Goal: Information Seeking & Learning: Compare options

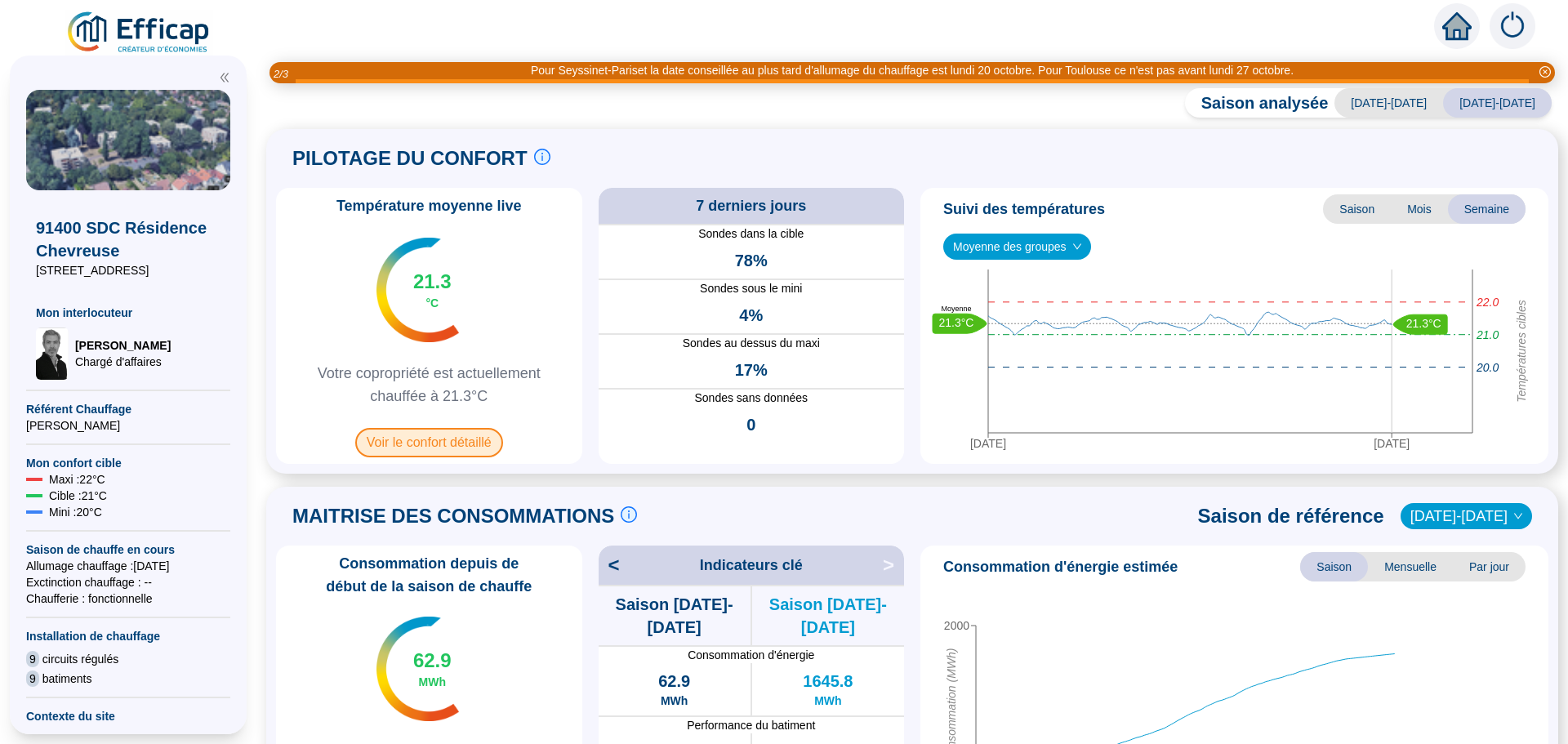
click at [426, 437] on span "Voir le confort détaillé" at bounding box center [429, 442] width 147 height 29
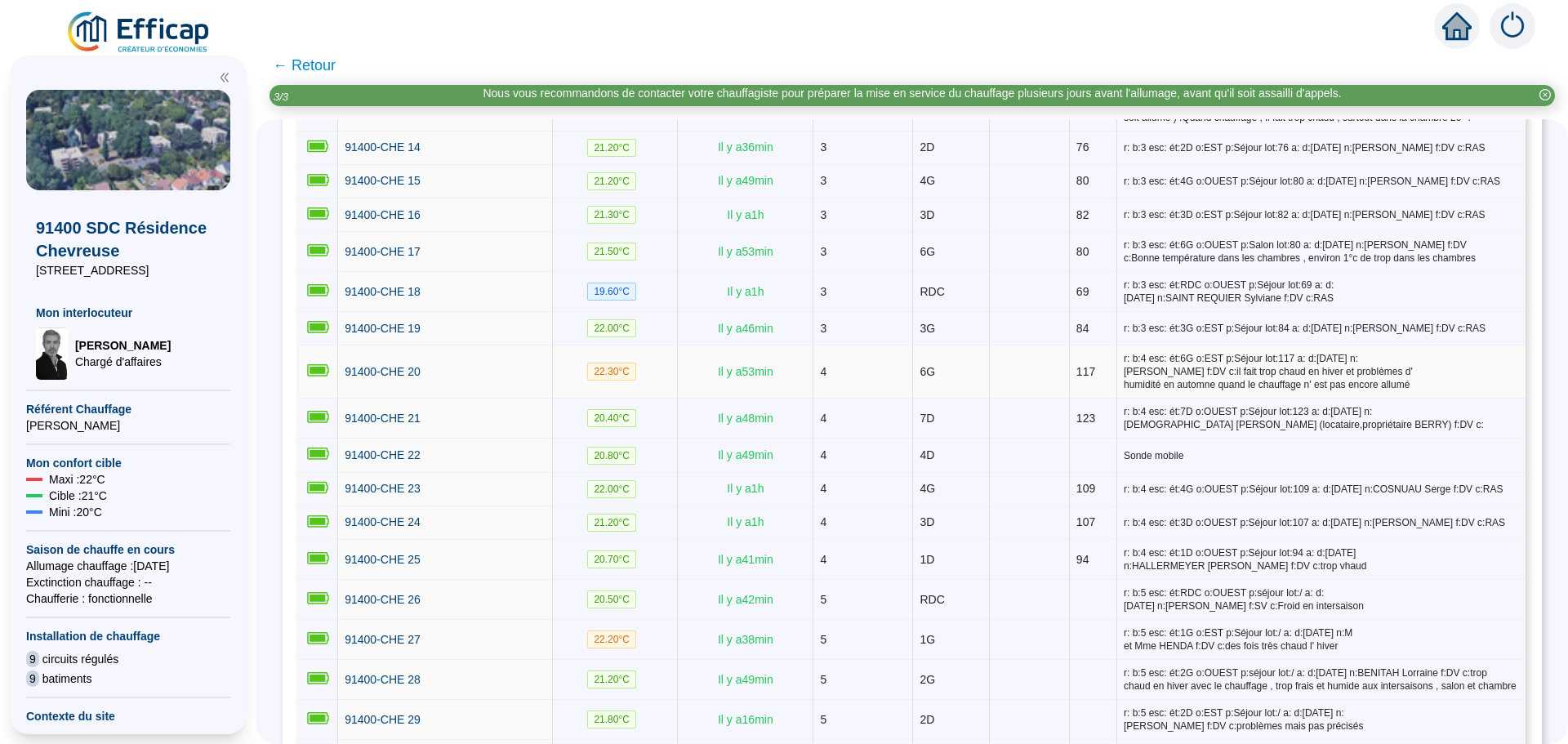
scroll to position [898, 0]
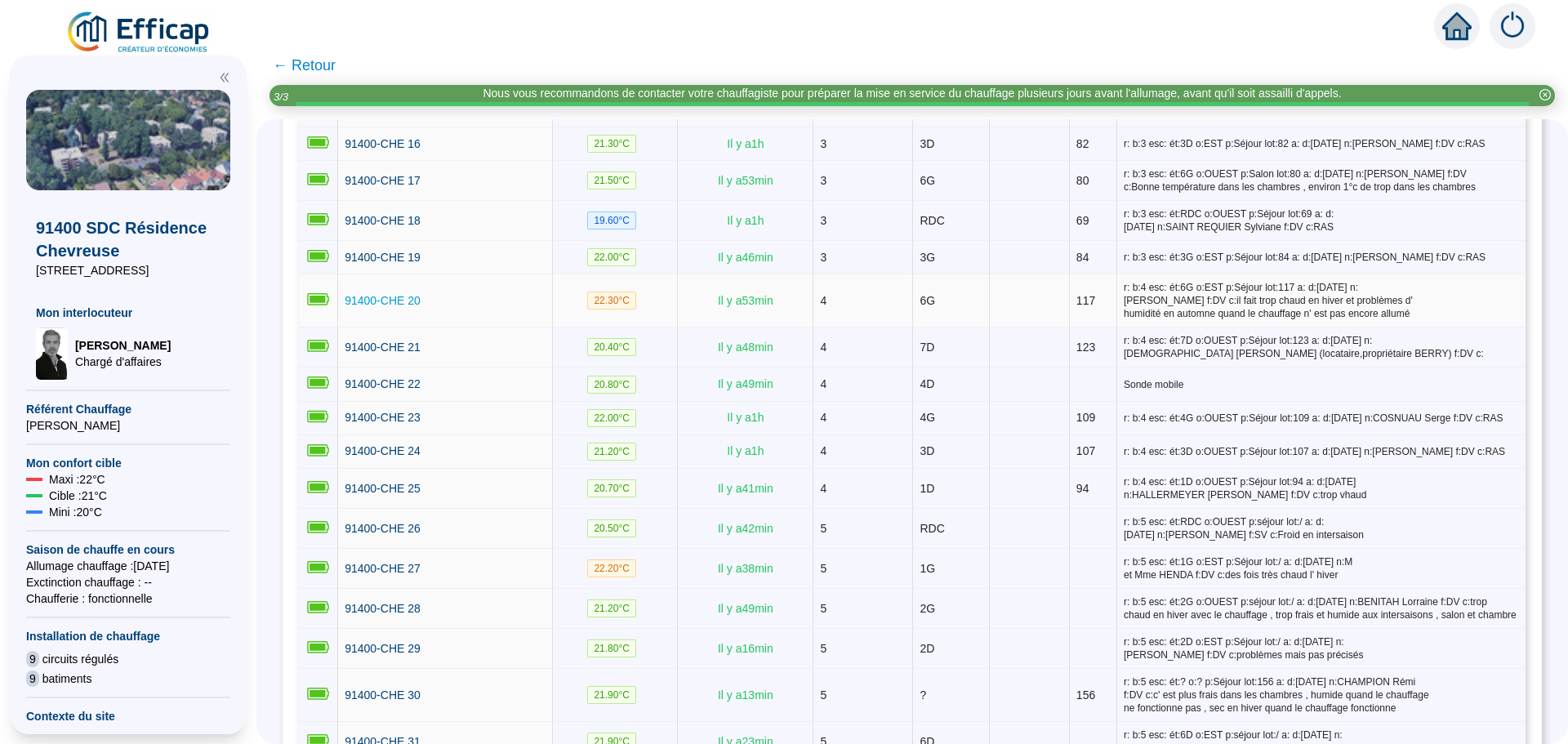
click at [417, 294] on span "91400-CHE 20" at bounding box center [383, 301] width 76 height 13
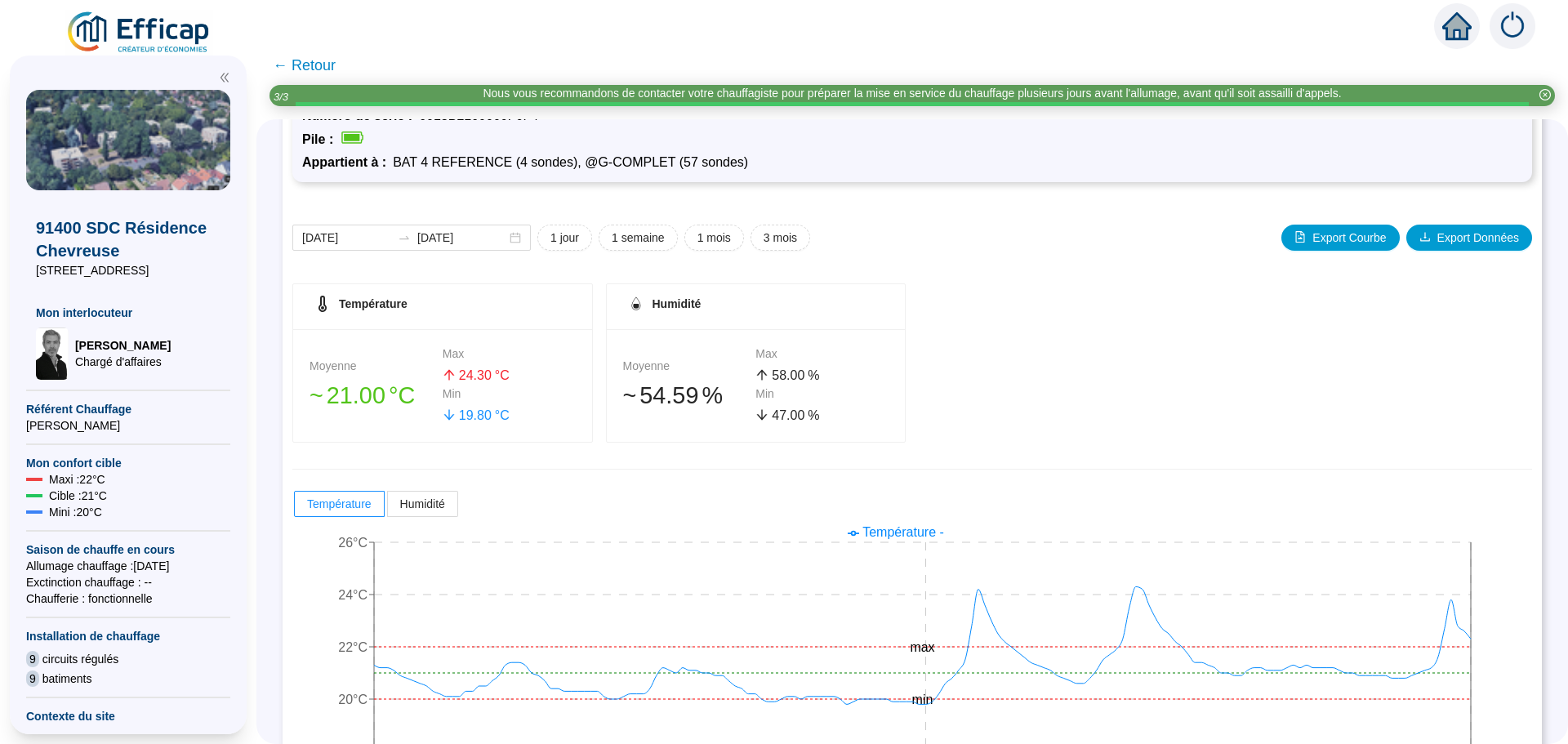
scroll to position [163, 0]
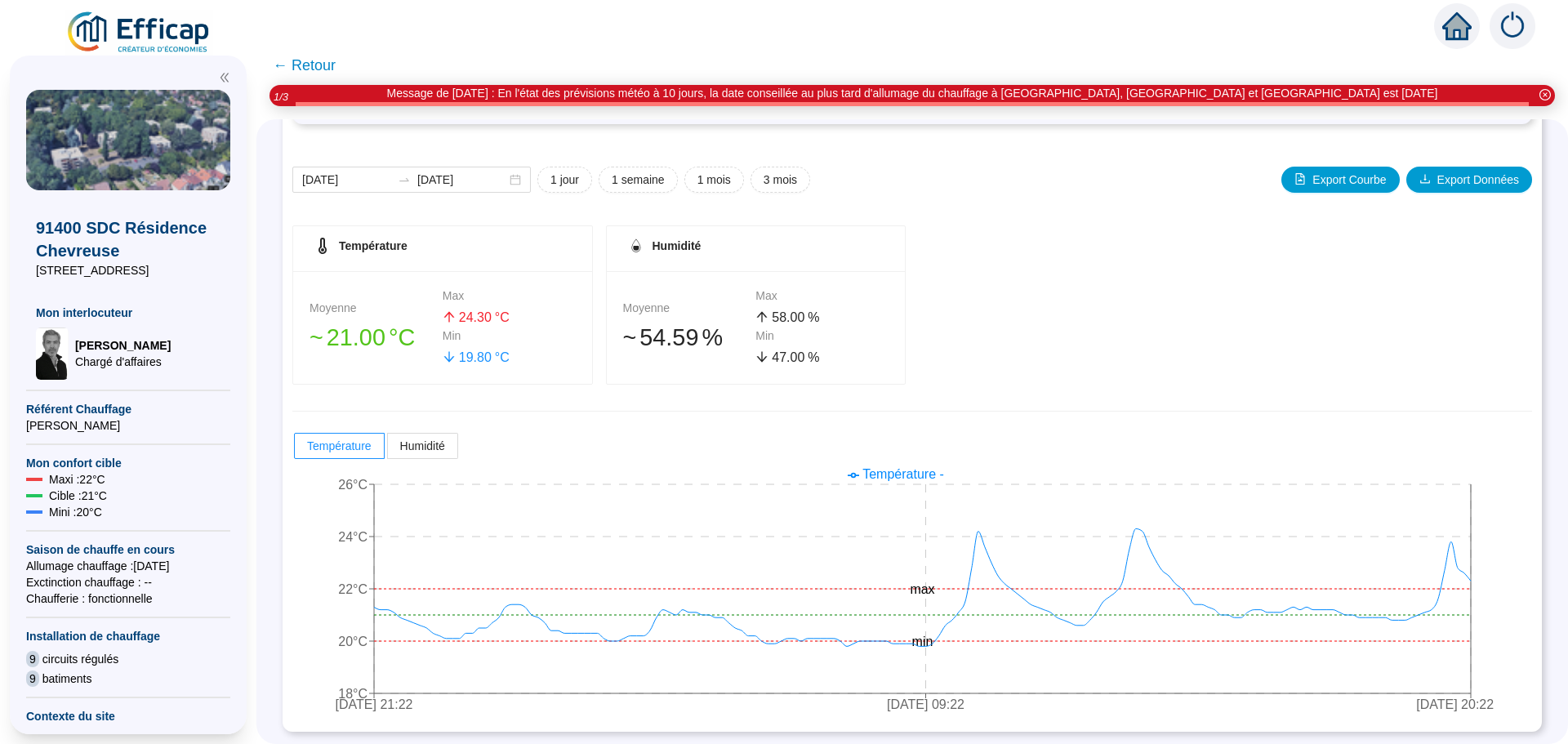
click at [324, 63] on span "← Retour" at bounding box center [304, 66] width 63 height 23
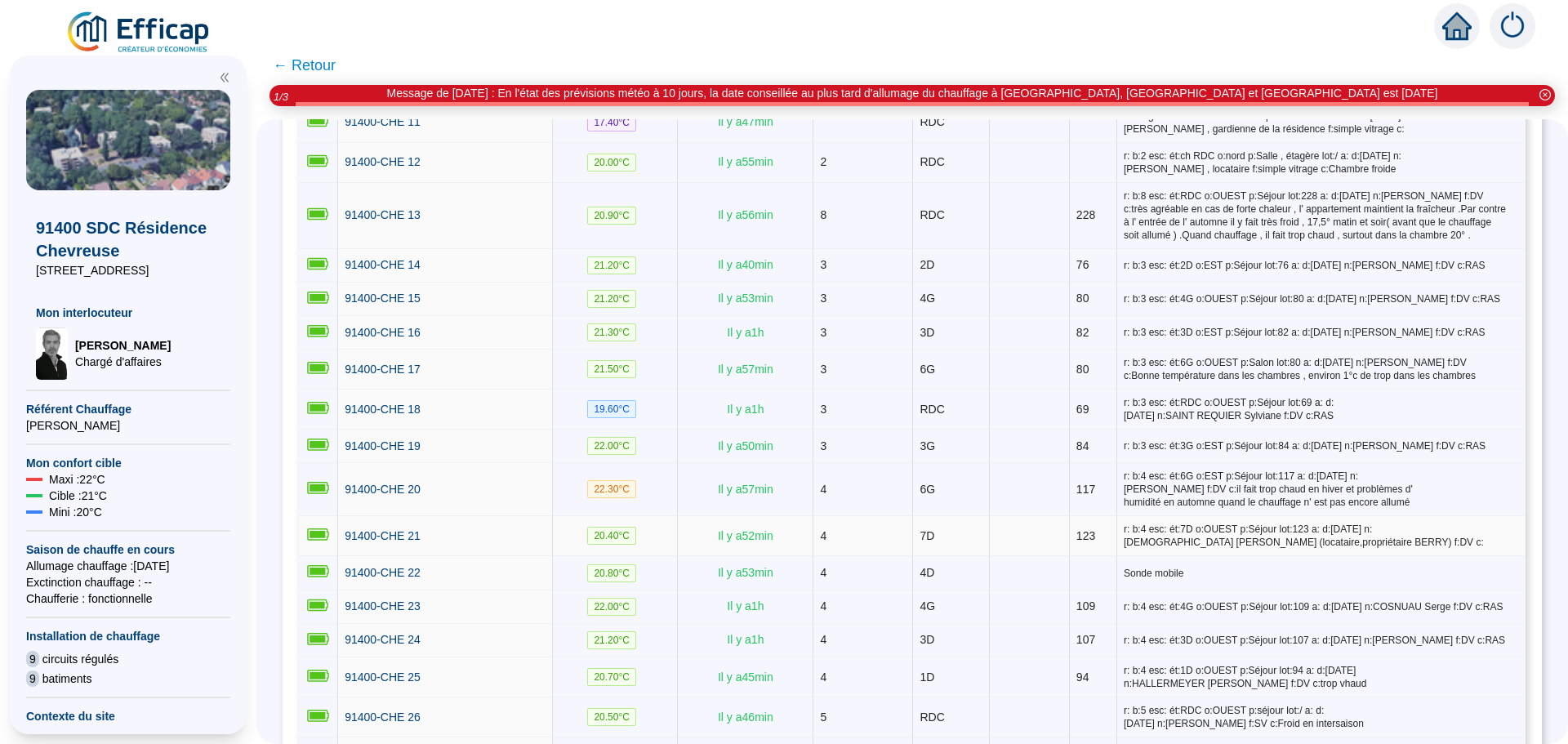
scroll to position [734, 0]
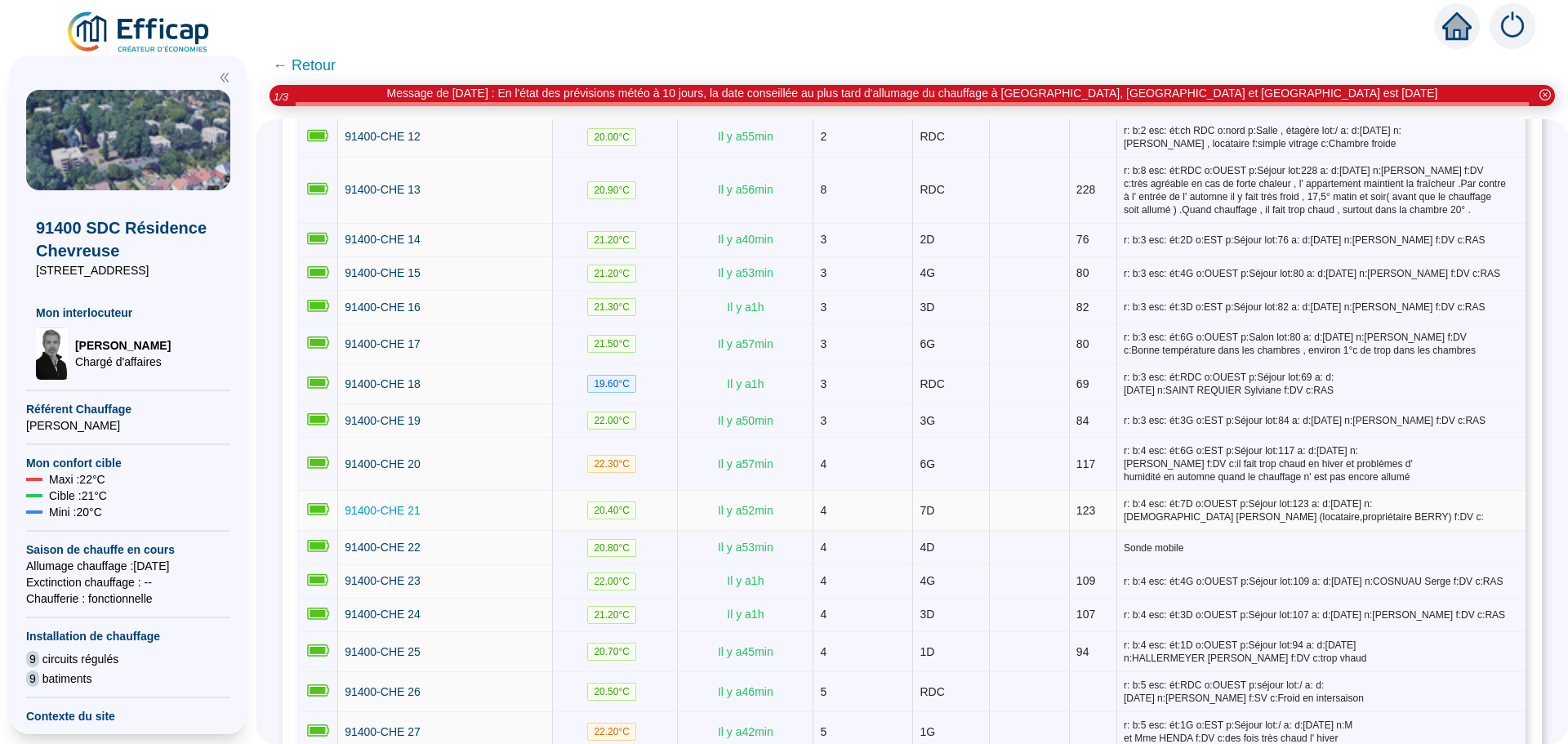
click at [404, 506] on span "91400-CHE 21" at bounding box center [383, 511] width 76 height 13
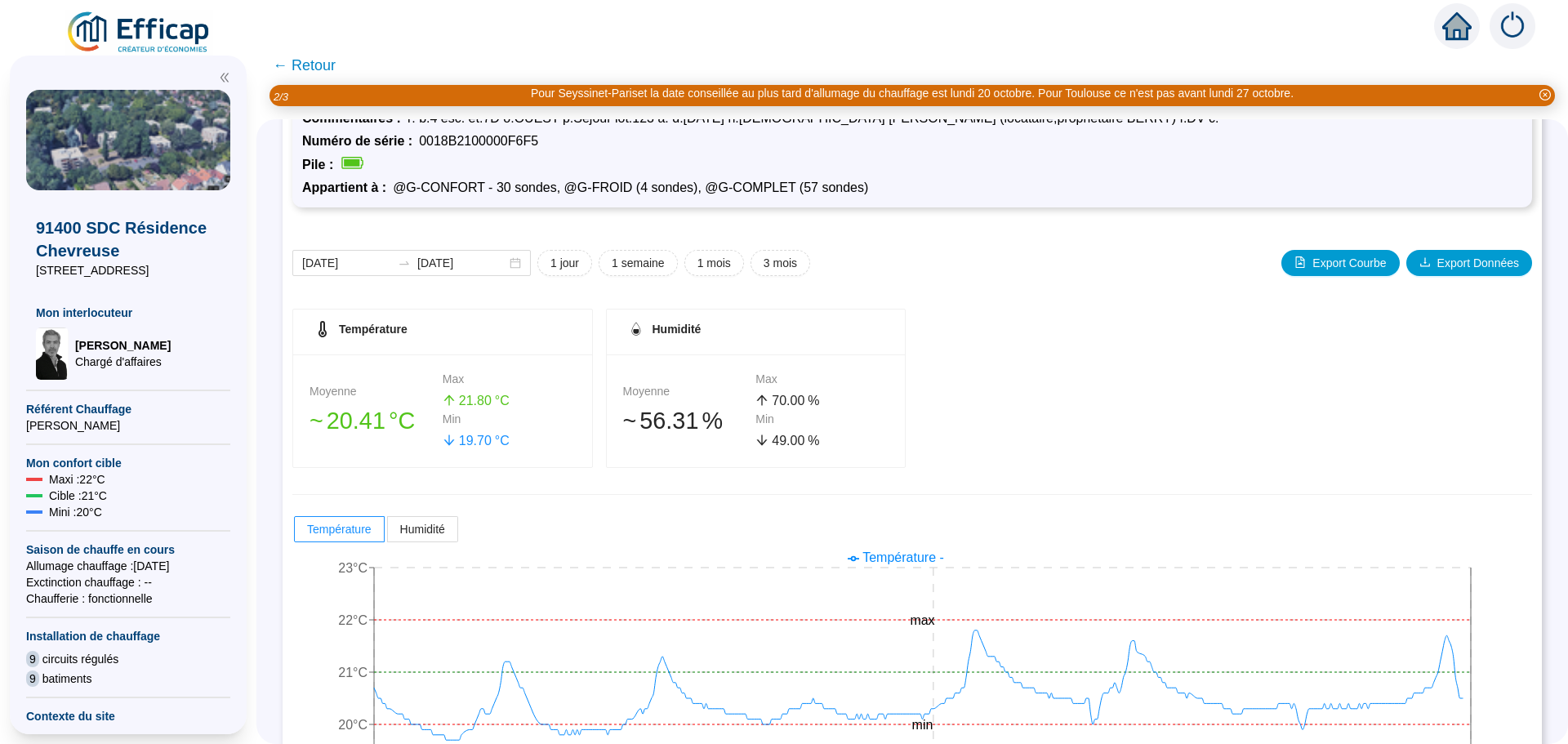
scroll to position [163, 0]
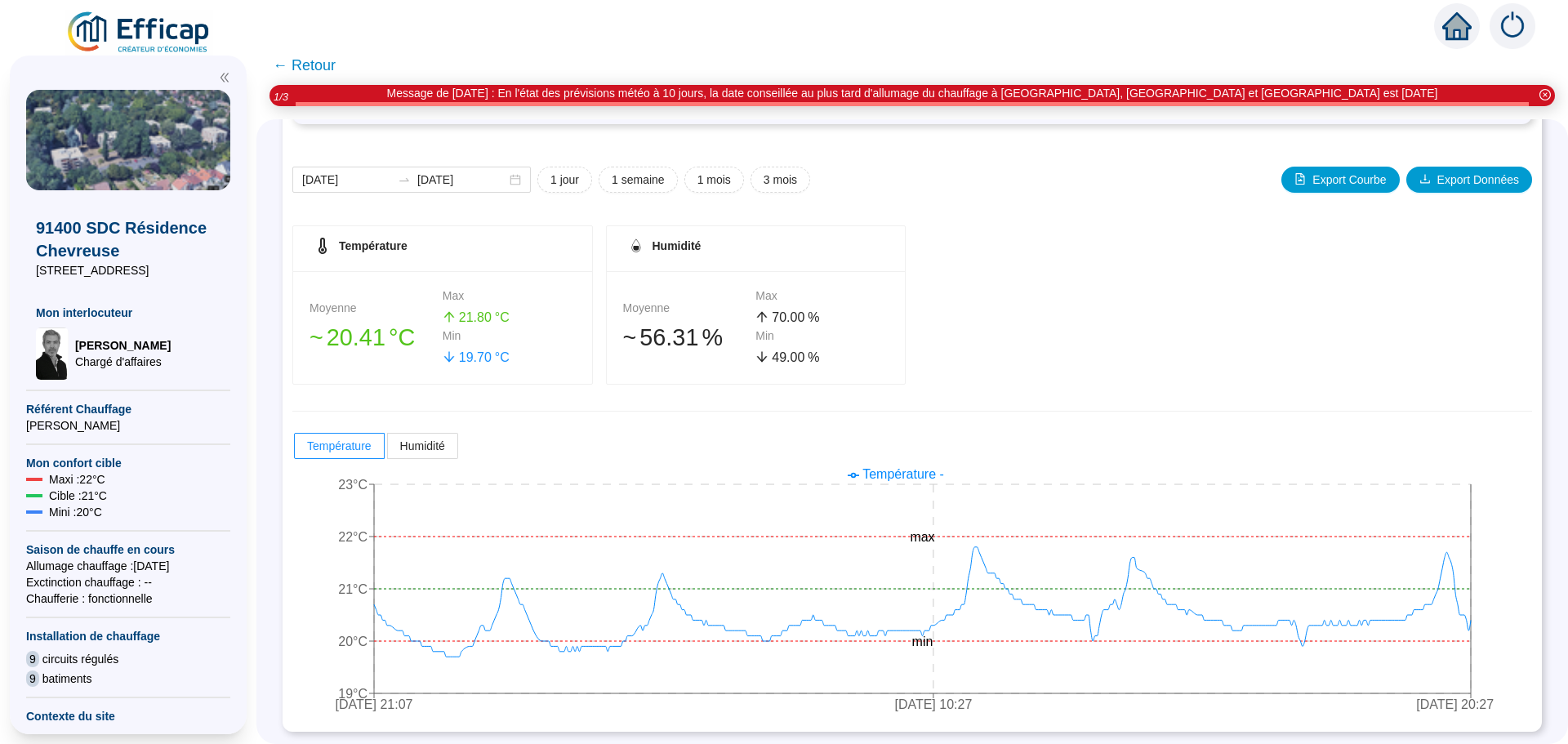
click at [333, 63] on span "← Retour" at bounding box center [304, 66] width 63 height 23
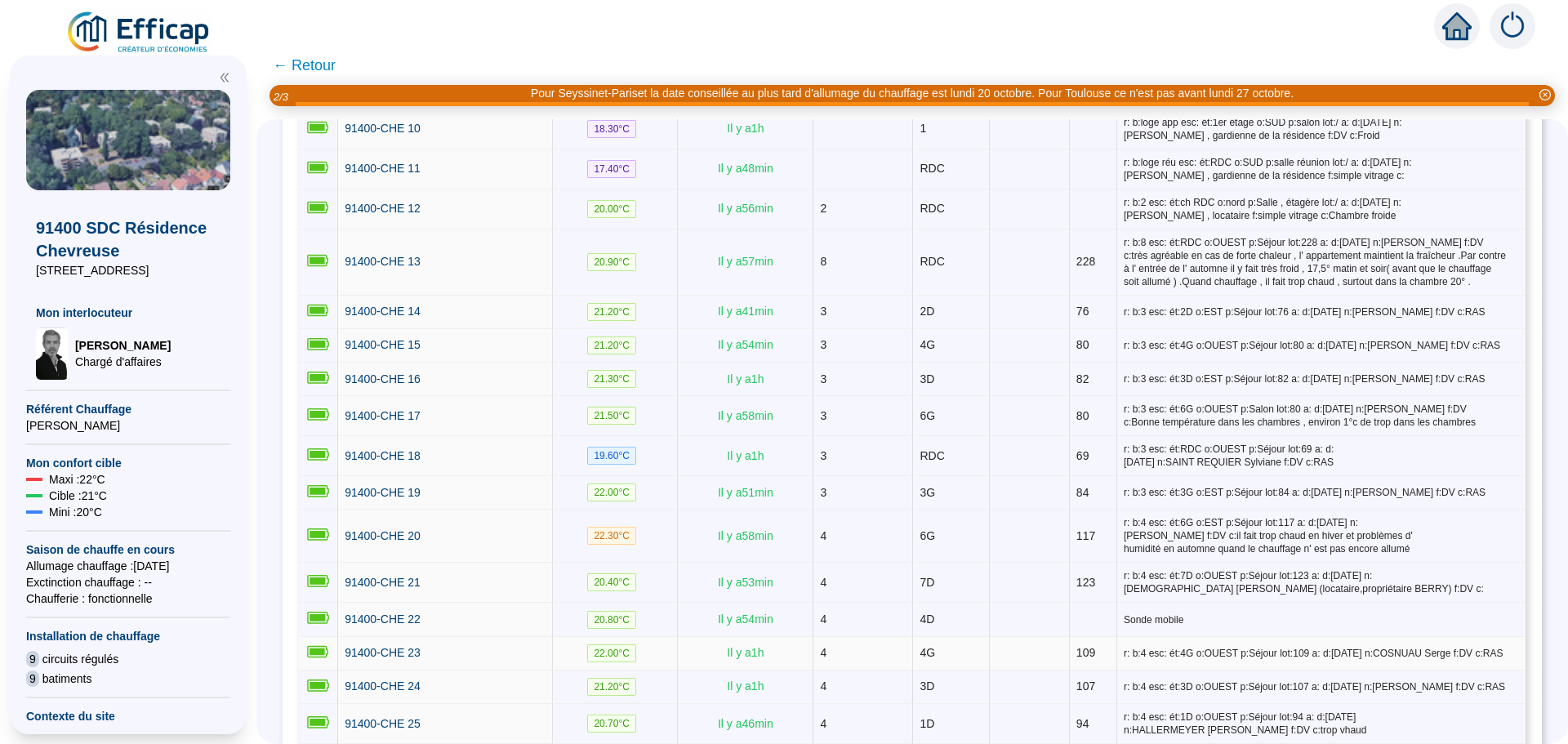
scroll to position [816, 0]
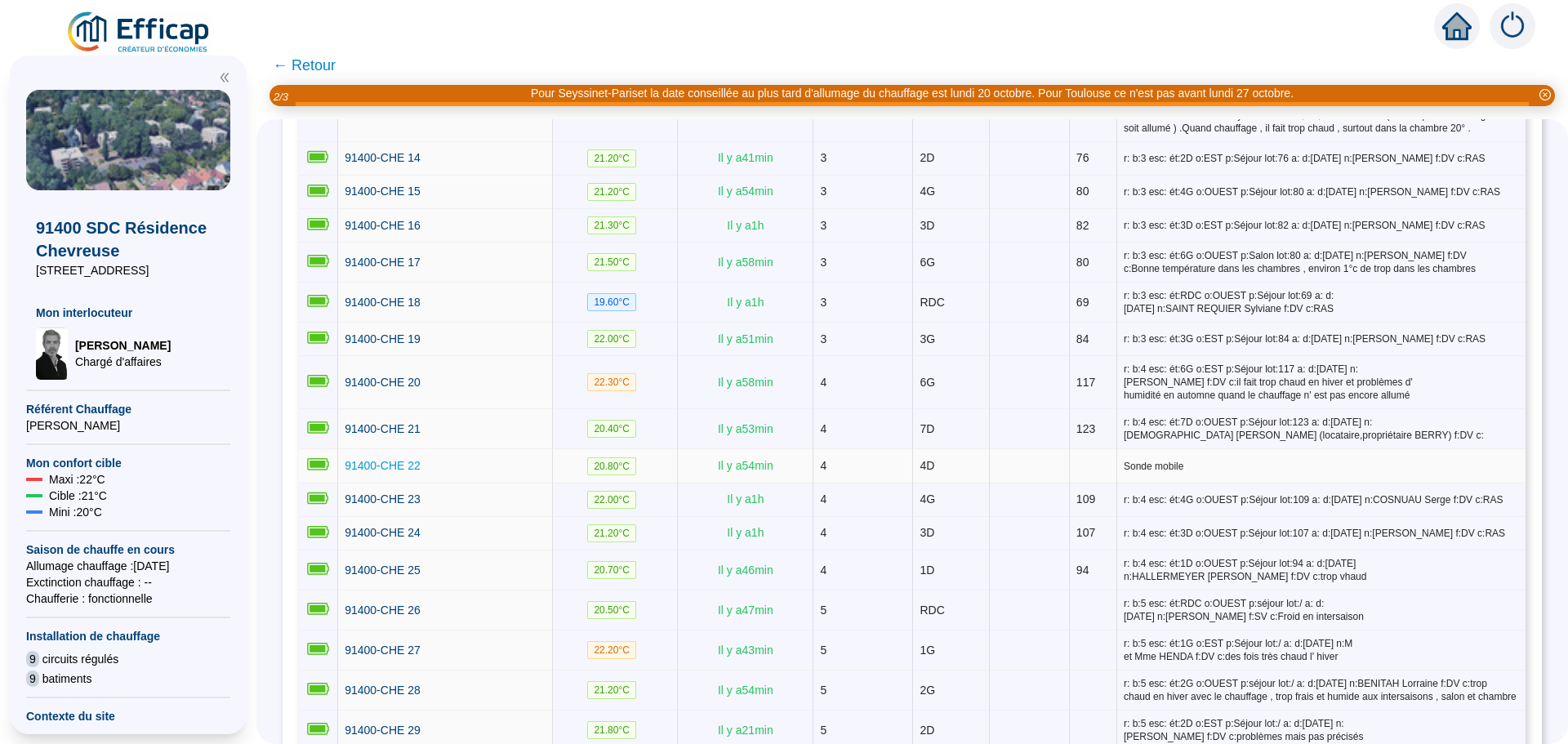
click at [405, 459] on span "91400-CHE 22" at bounding box center [383, 465] width 76 height 13
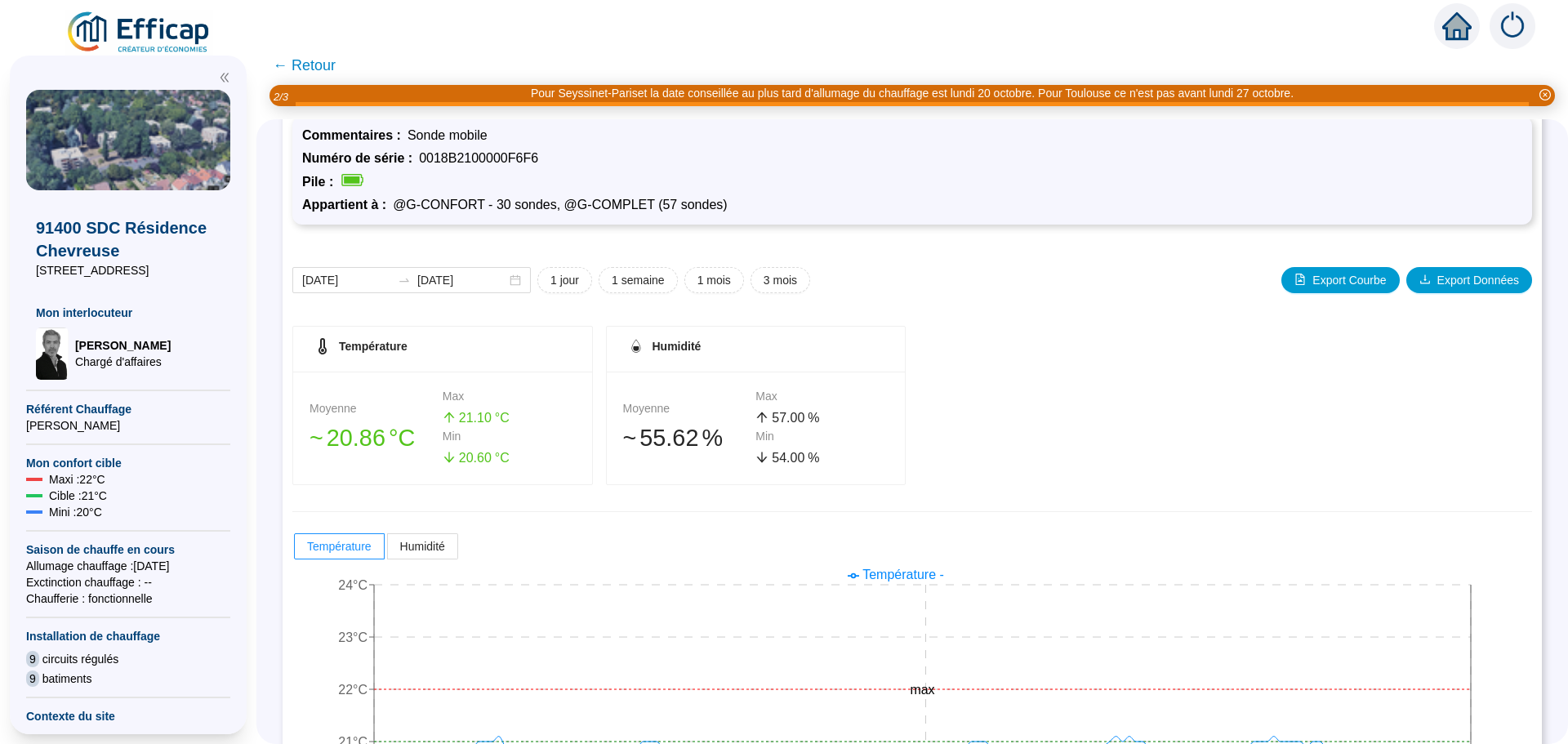
scroll to position [163, 0]
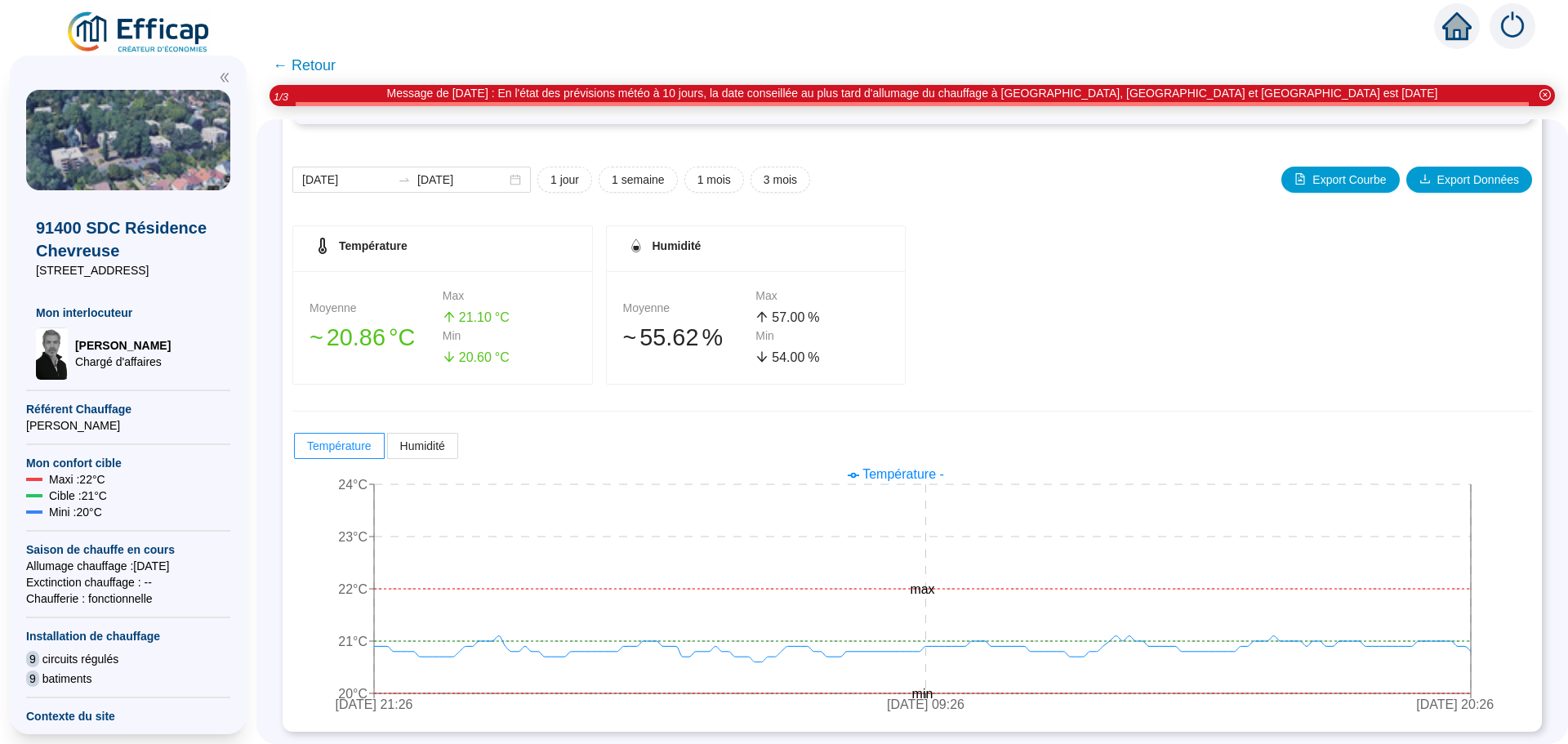
click at [310, 67] on span "← Retour" at bounding box center [304, 66] width 63 height 23
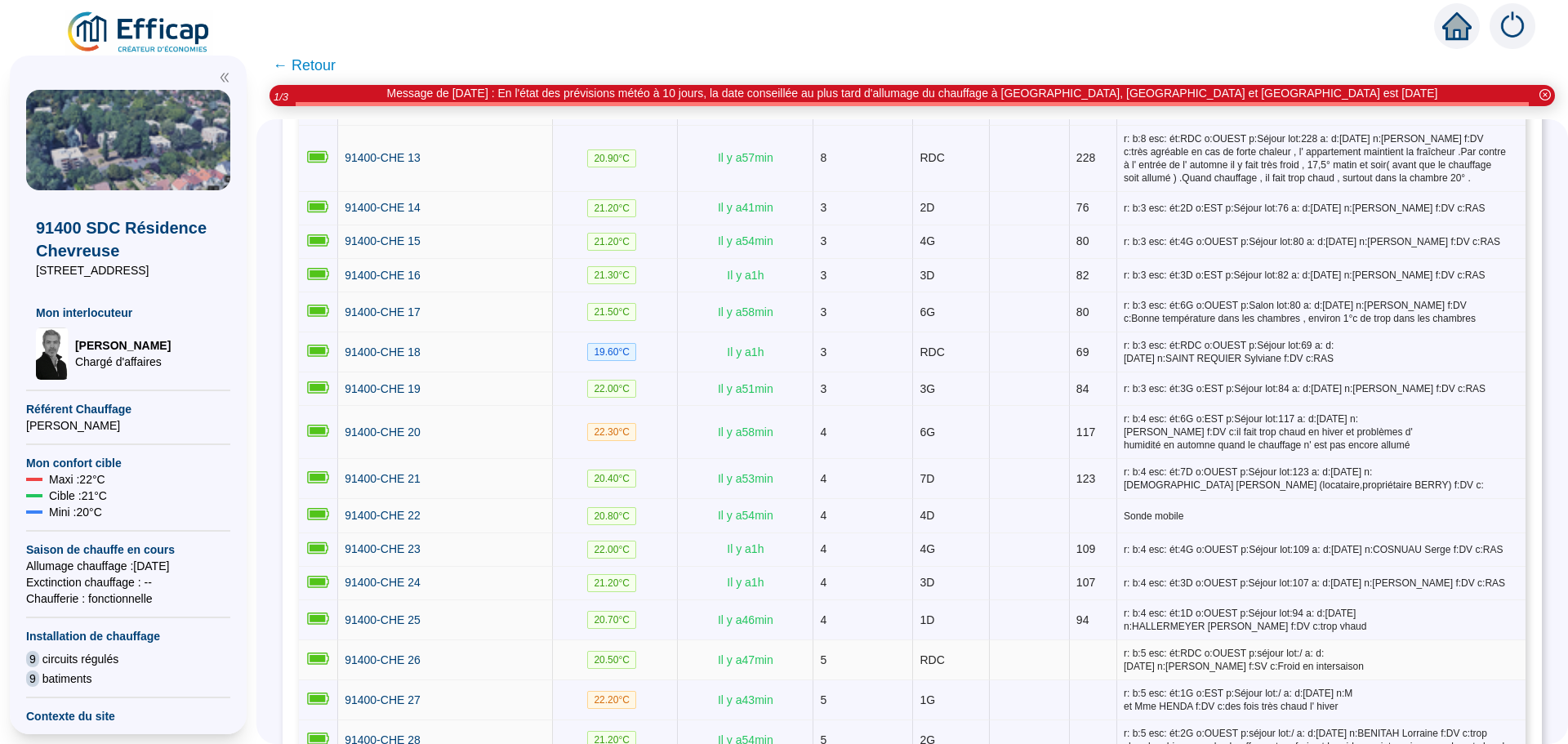
scroll to position [898, 0]
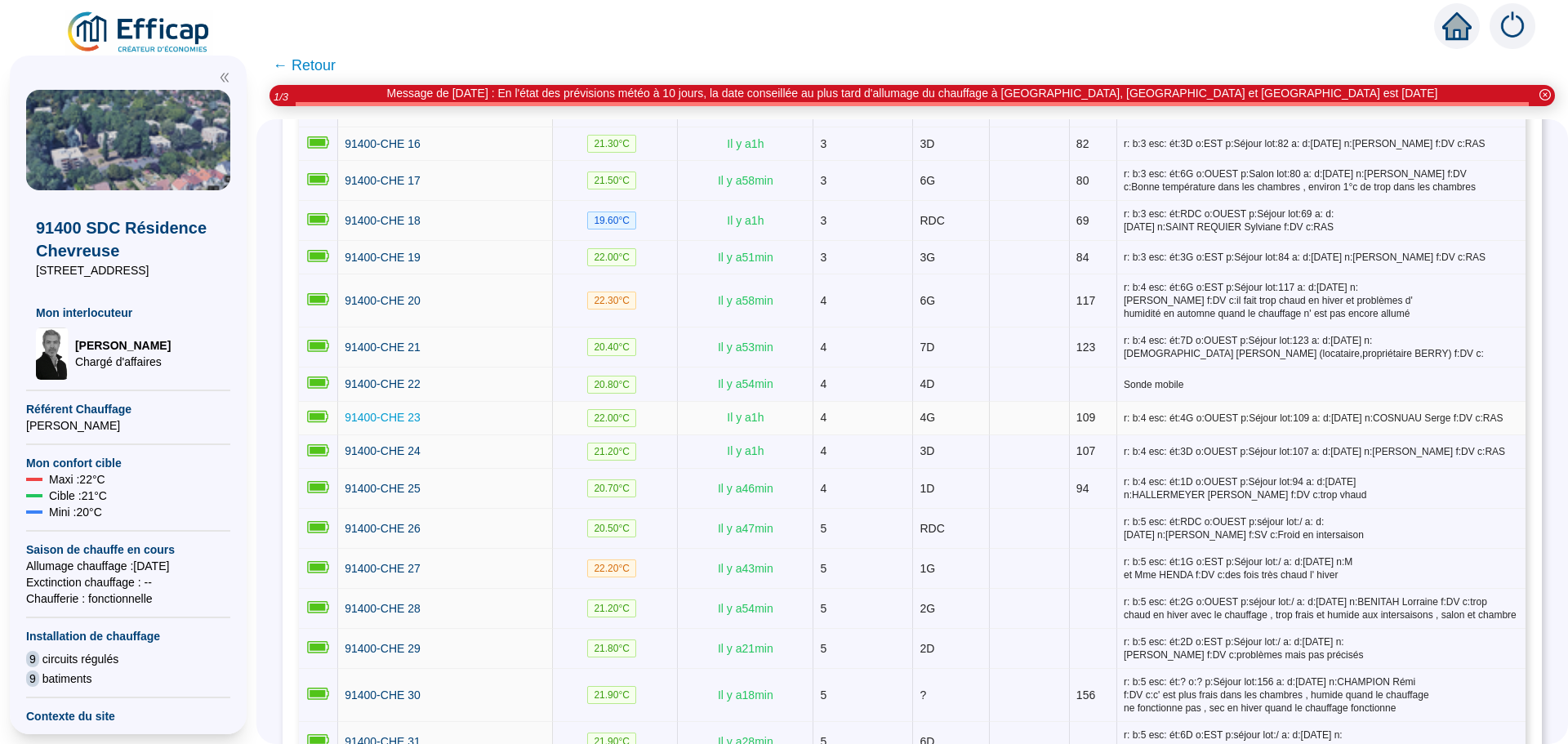
click at [395, 412] on span "91400-CHE 23" at bounding box center [383, 417] width 76 height 13
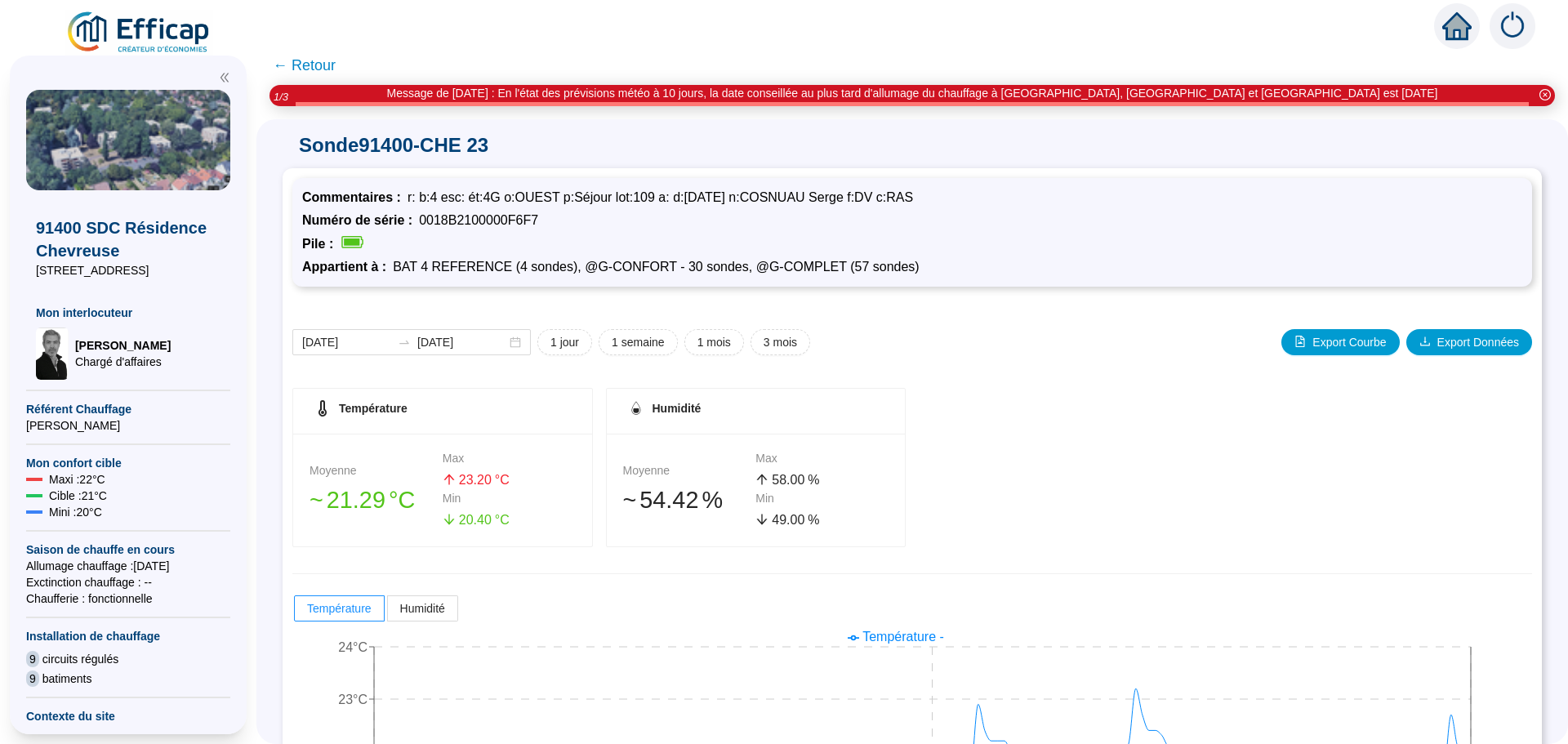
click at [804, 407] on div "Humidité" at bounding box center [756, 411] width 259 height 25
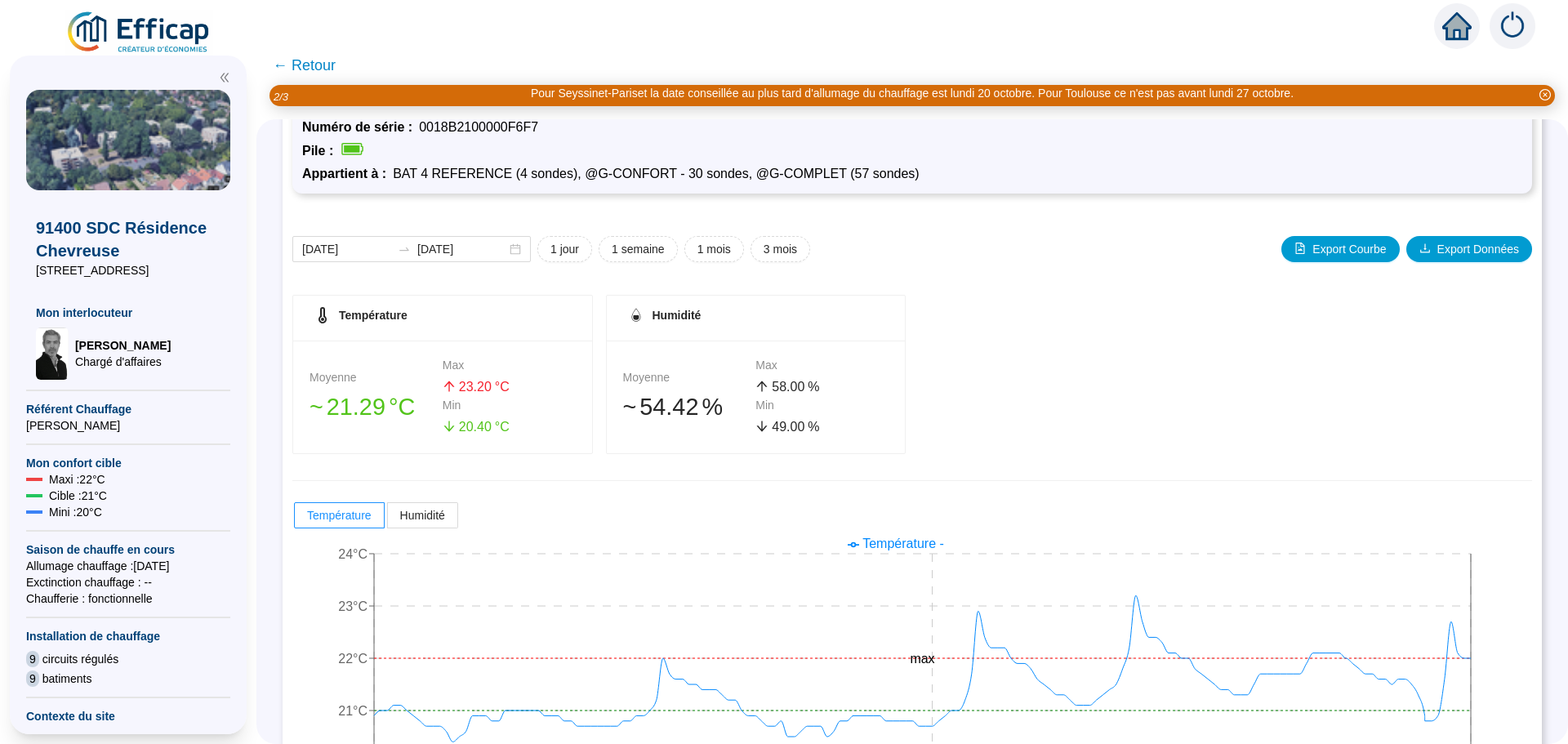
scroll to position [163, 0]
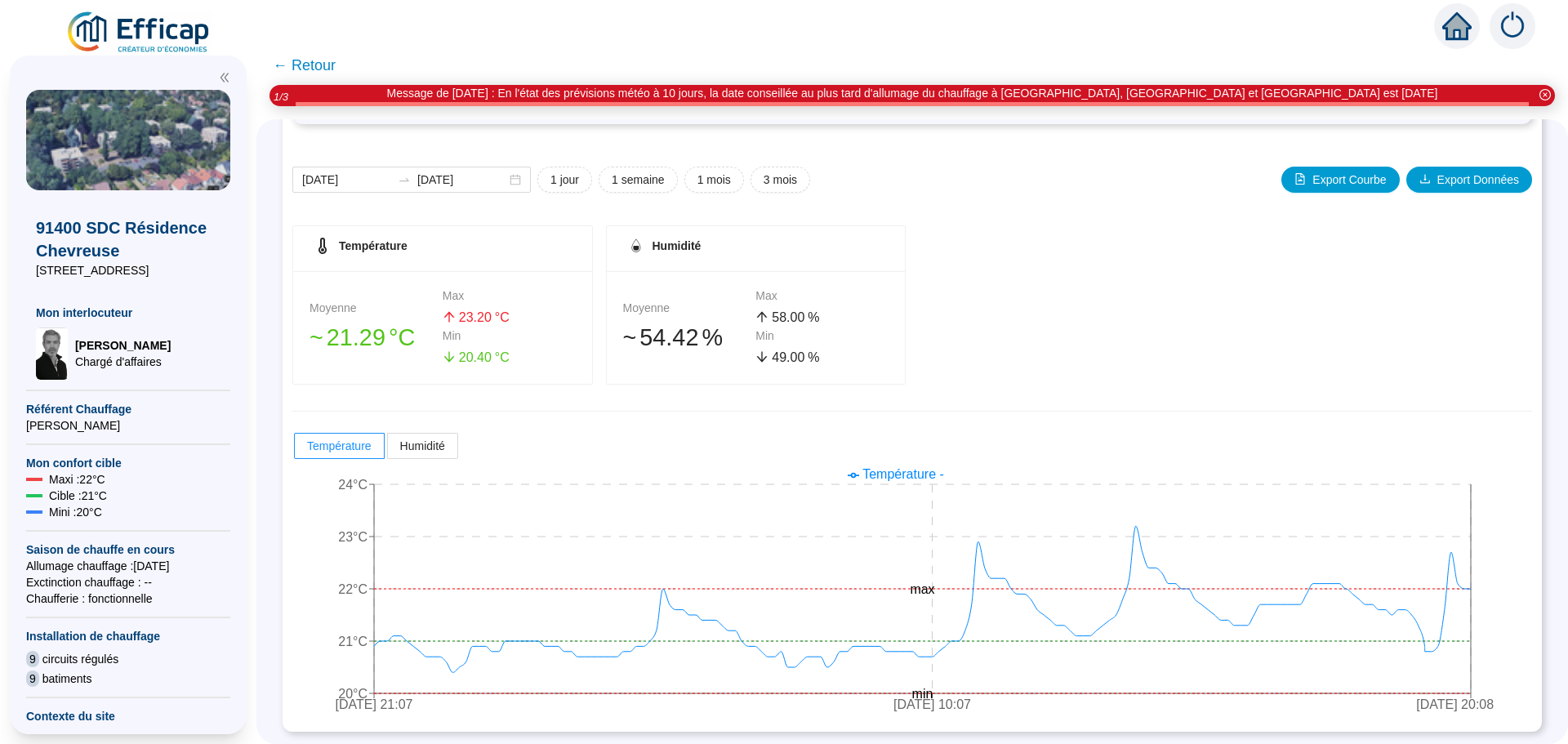
click at [1178, 459] on div "Température Humidité" at bounding box center [912, 445] width 1239 height 29
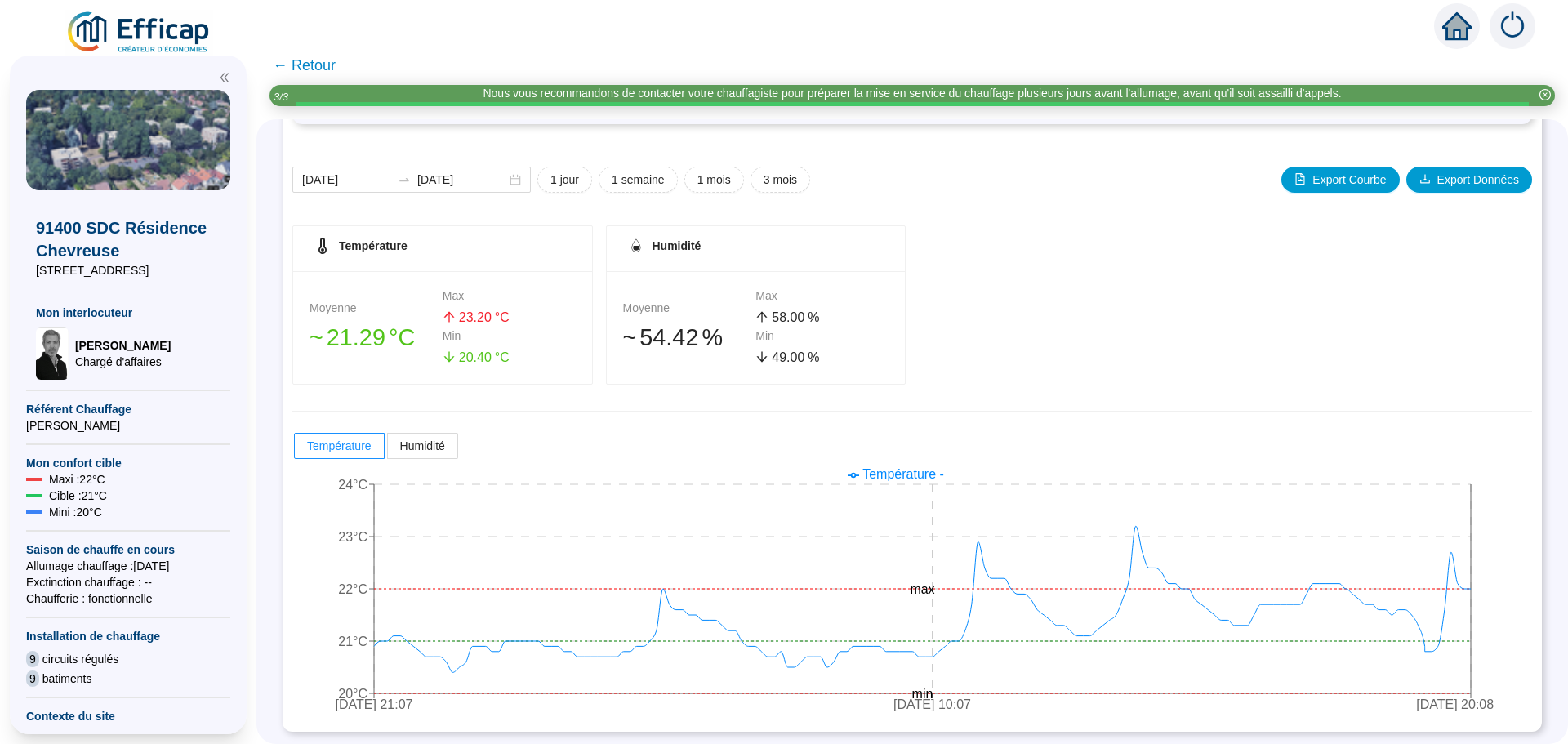
click at [308, 69] on span "← Retour" at bounding box center [304, 66] width 63 height 23
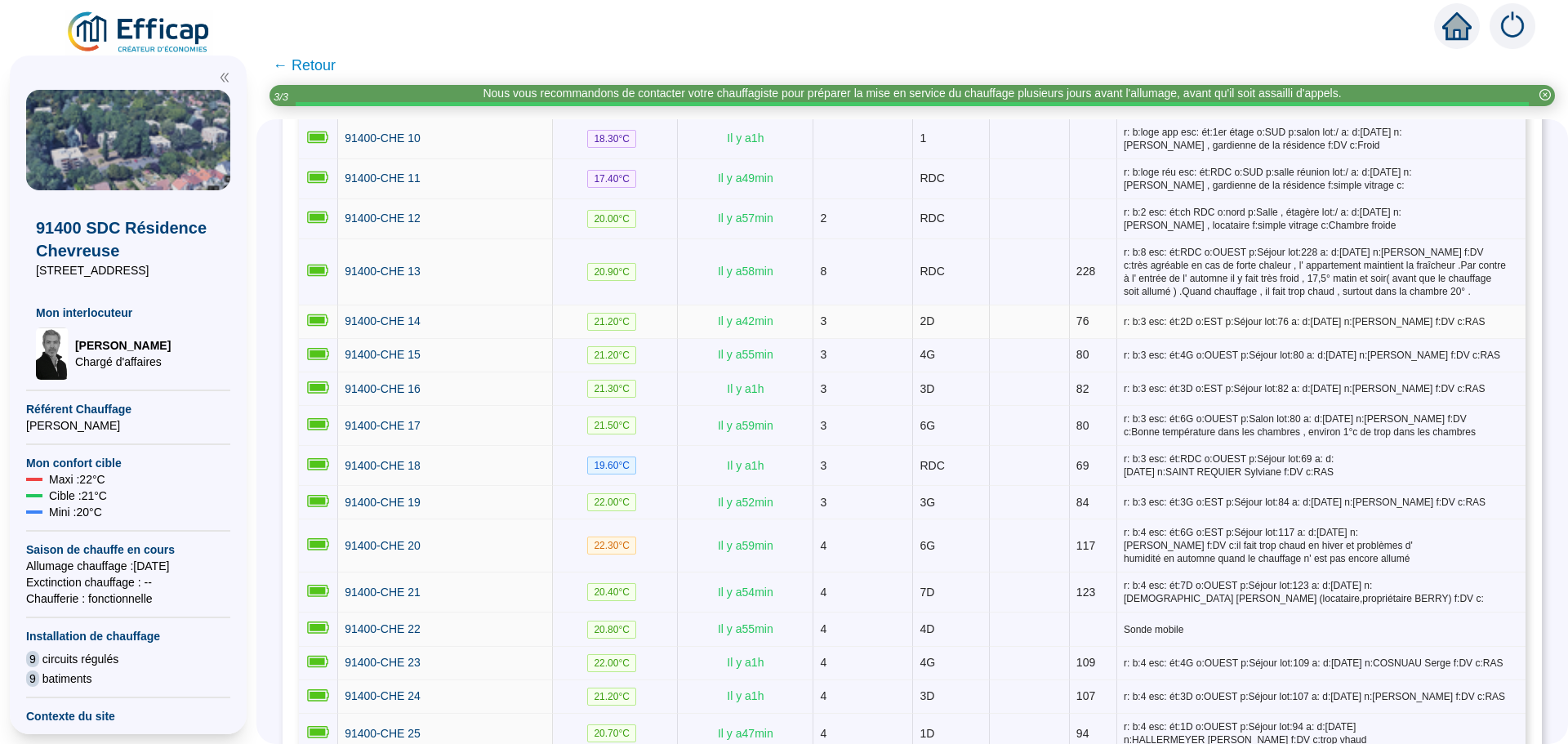
scroll to position [898, 0]
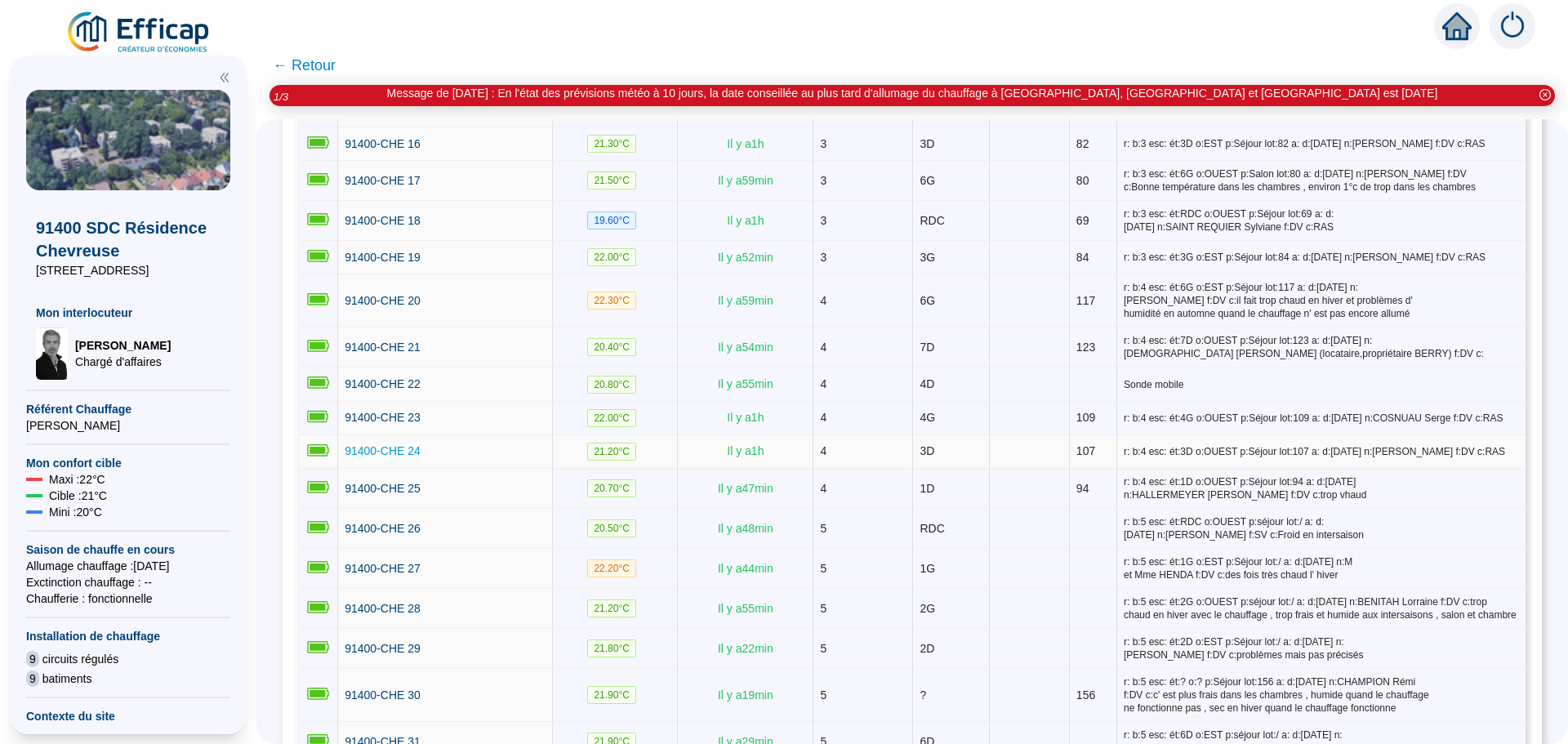
click at [373, 446] on span "91400-CHE 24" at bounding box center [383, 451] width 76 height 13
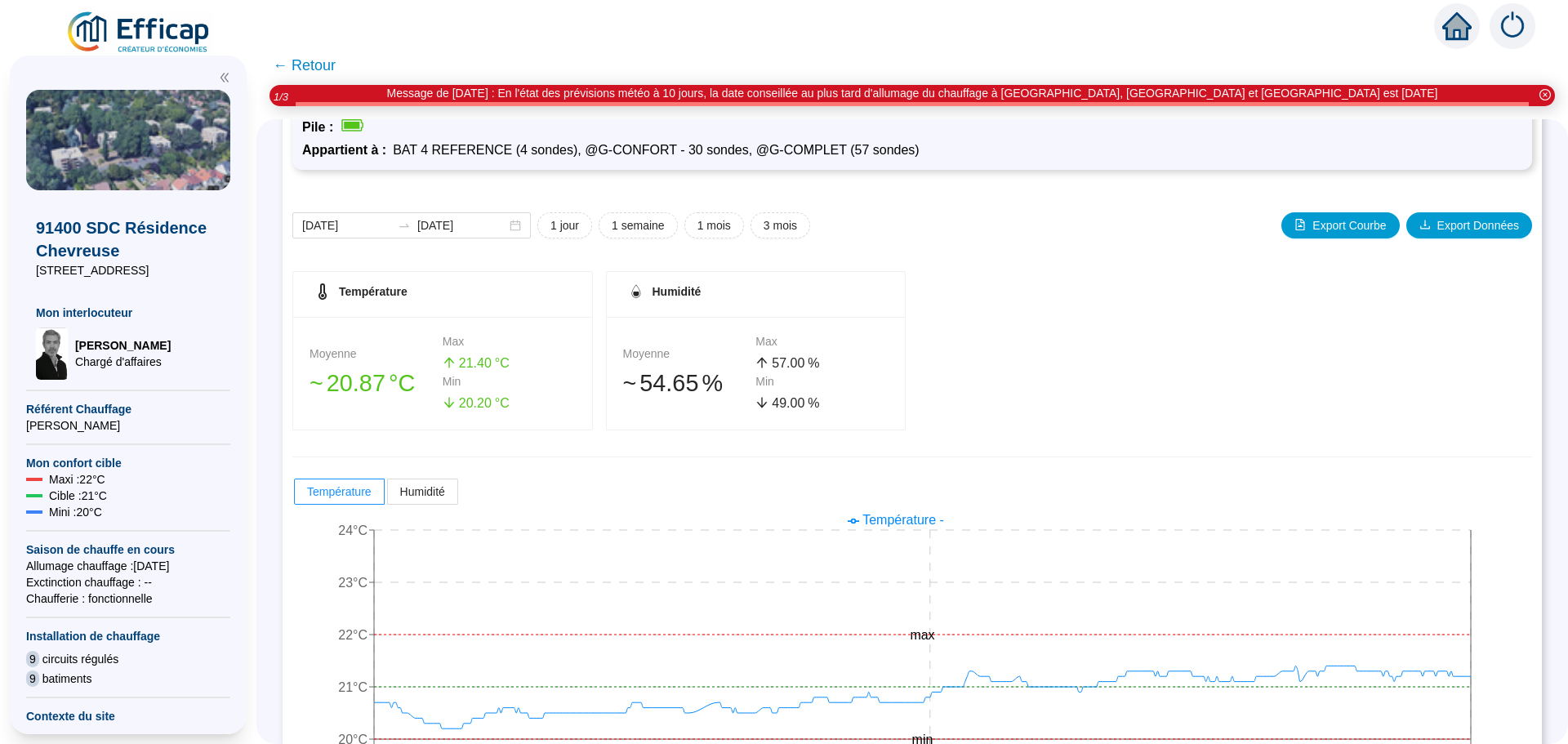
scroll to position [140, 0]
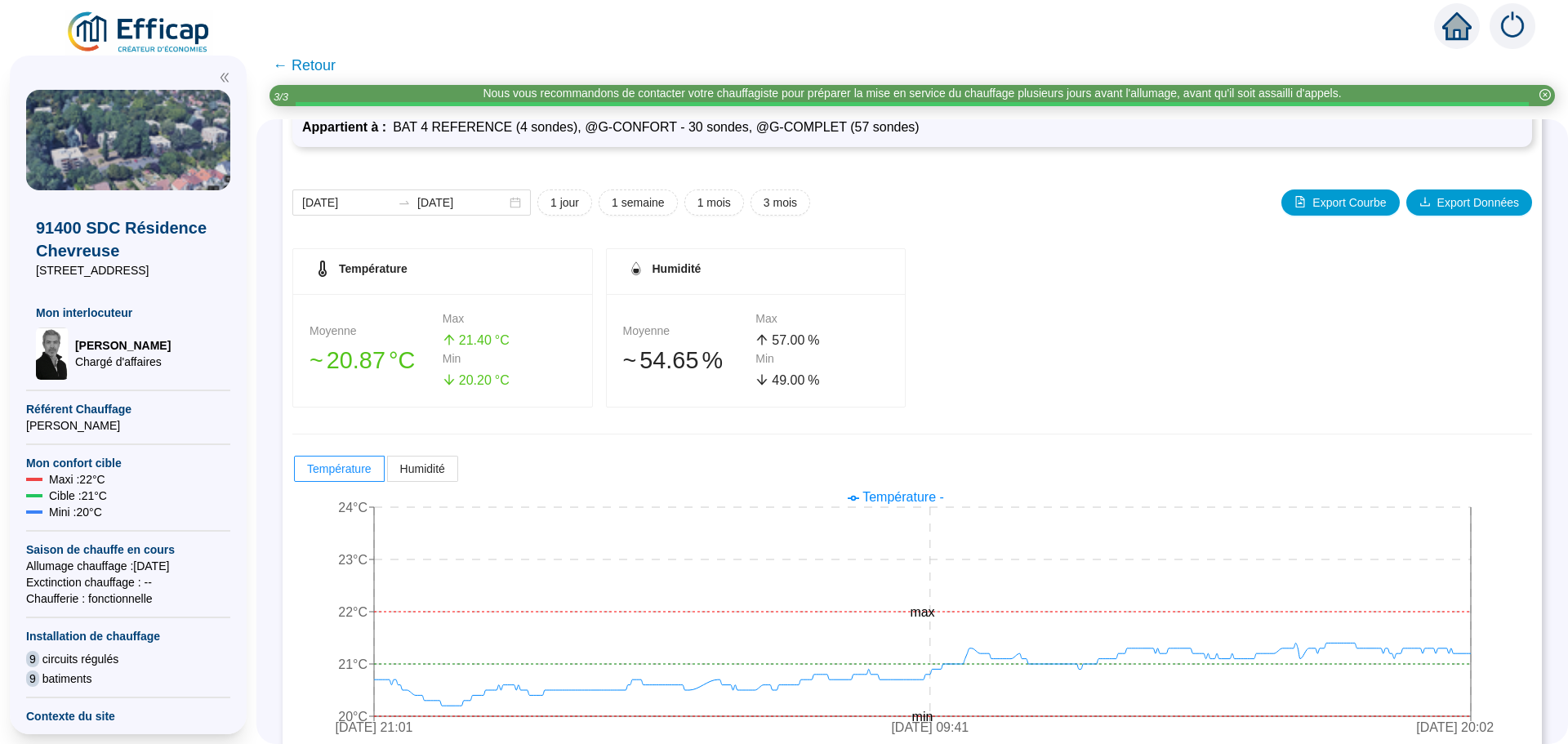
click at [324, 66] on span "← Retour" at bounding box center [304, 66] width 63 height 23
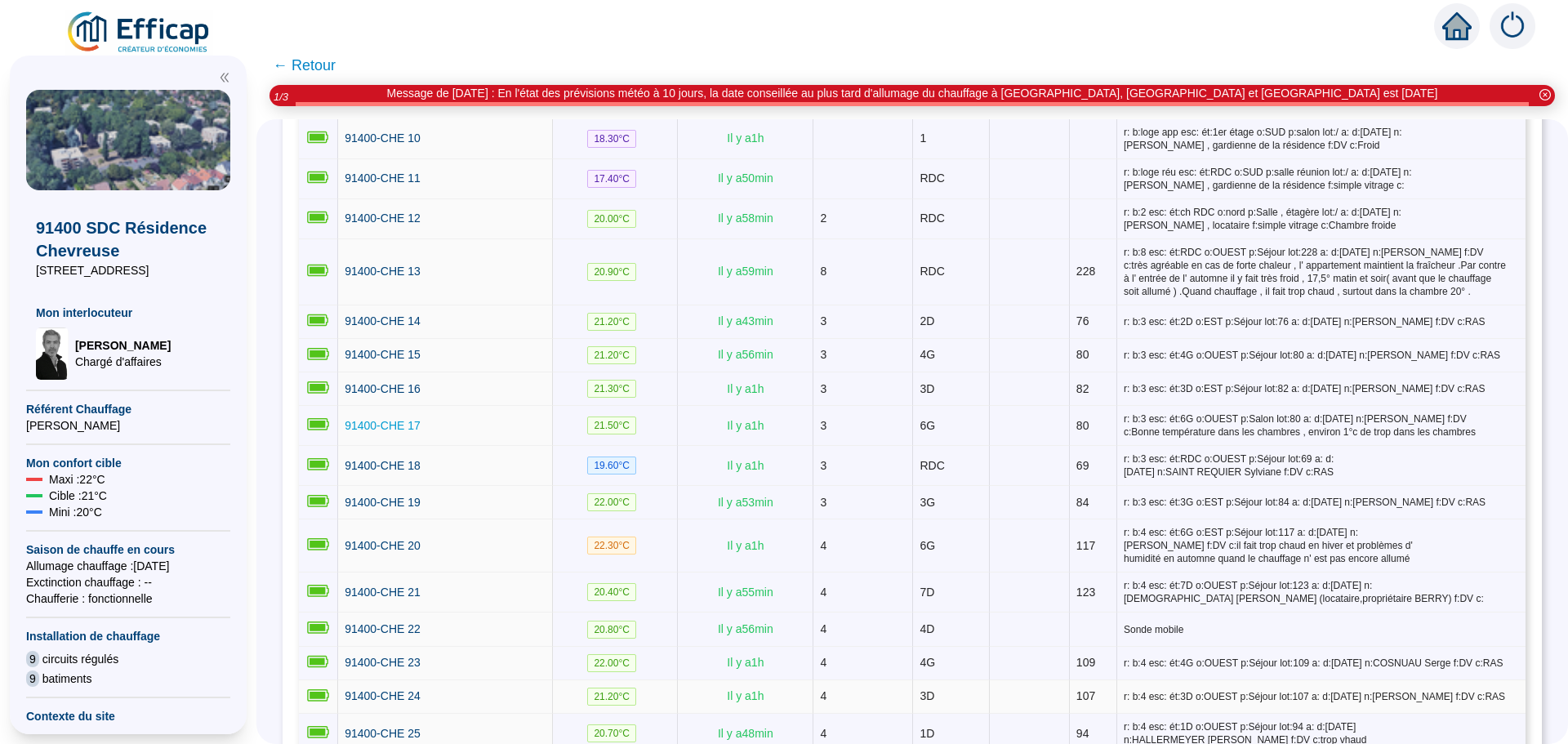
scroll to position [816, 0]
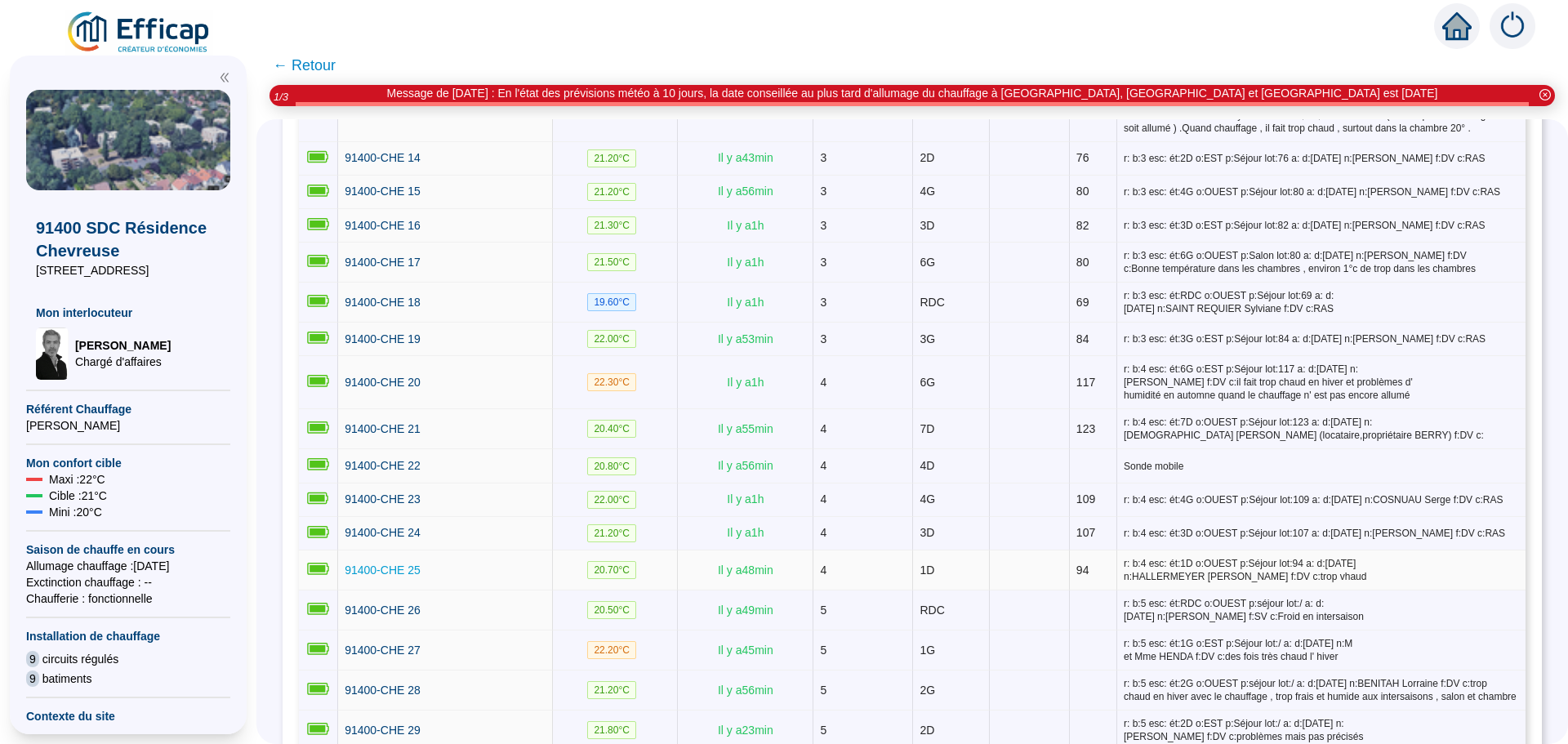
click at [383, 564] on span "91400-CHE 25" at bounding box center [383, 571] width 76 height 13
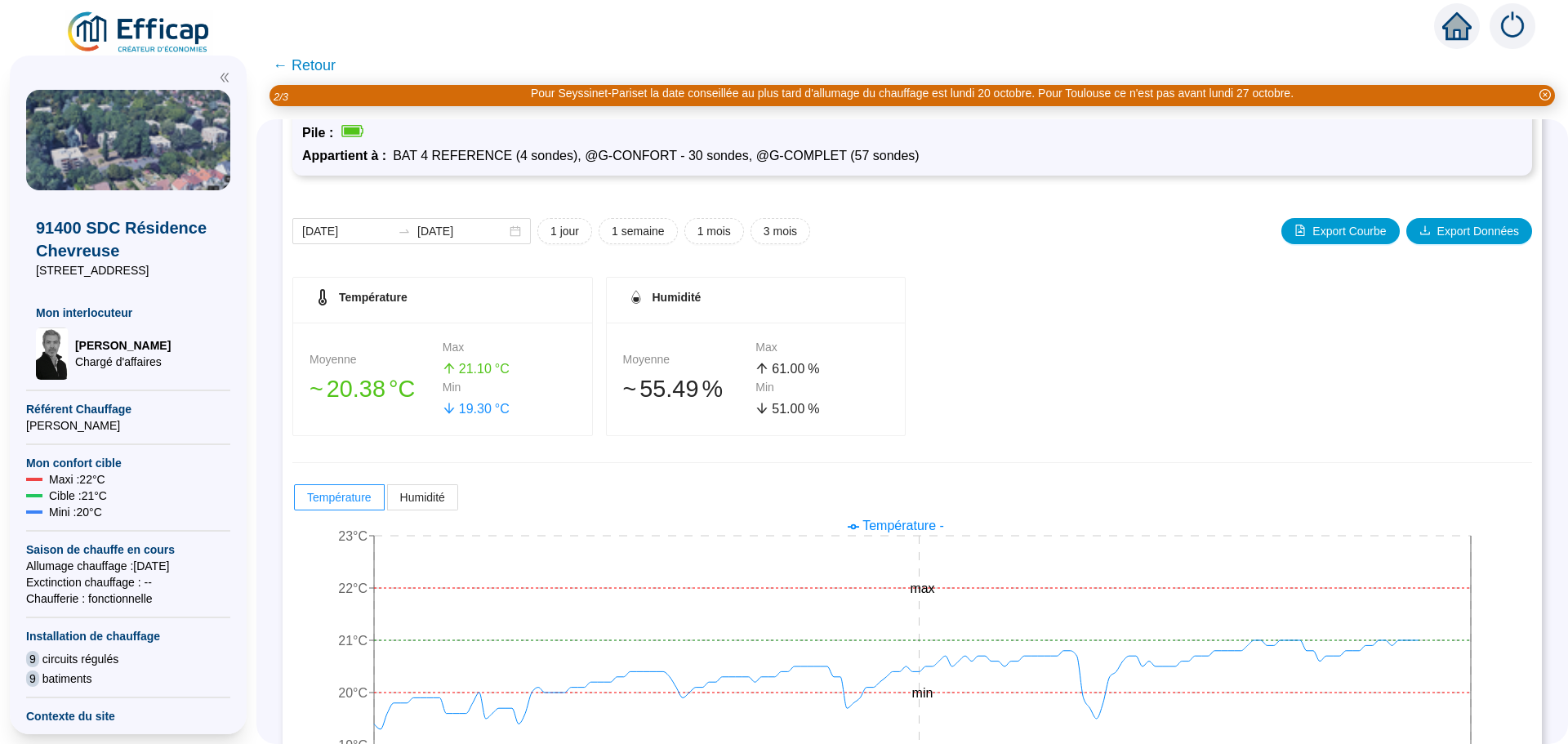
scroll to position [163, 0]
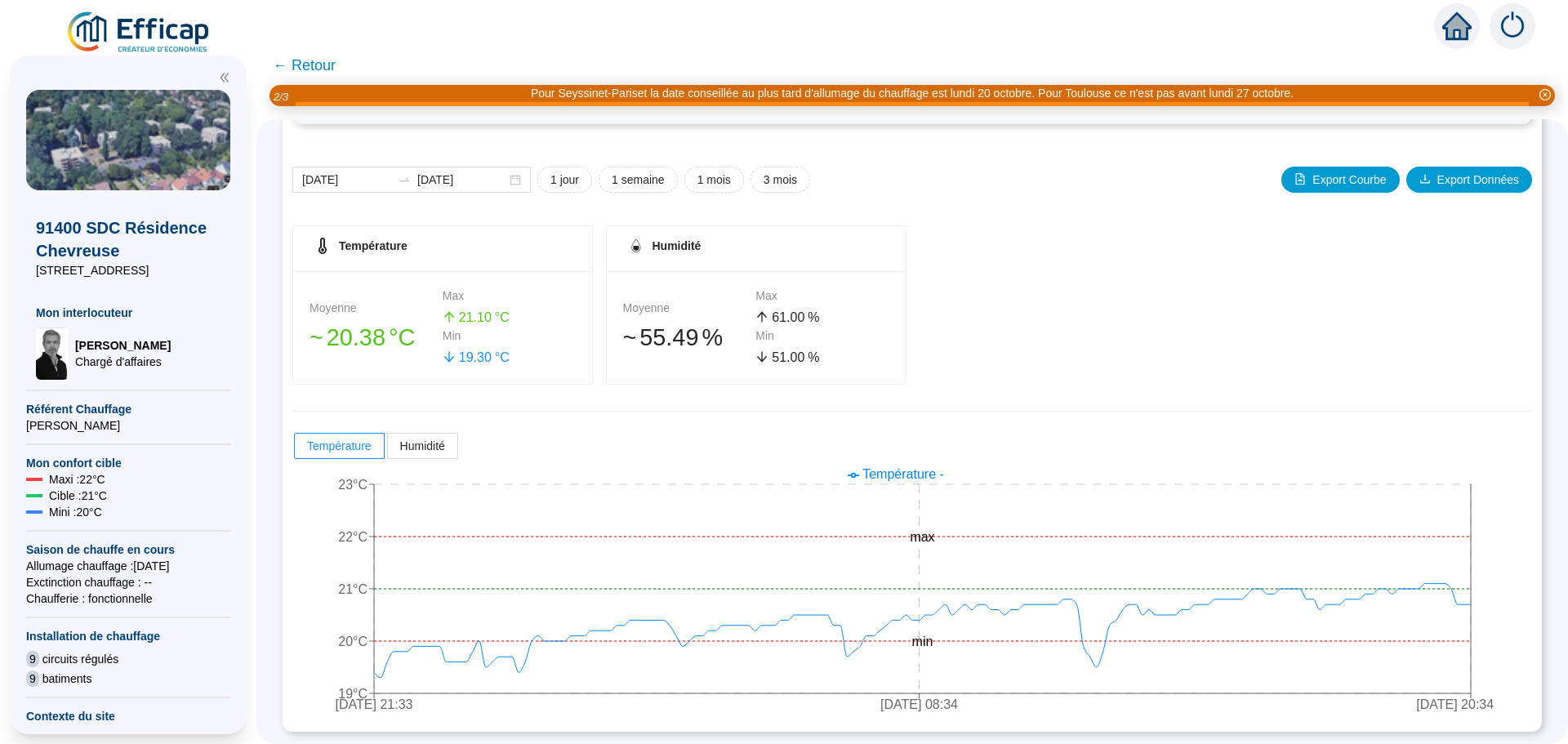
click at [317, 69] on span "← Retour" at bounding box center [304, 66] width 63 height 23
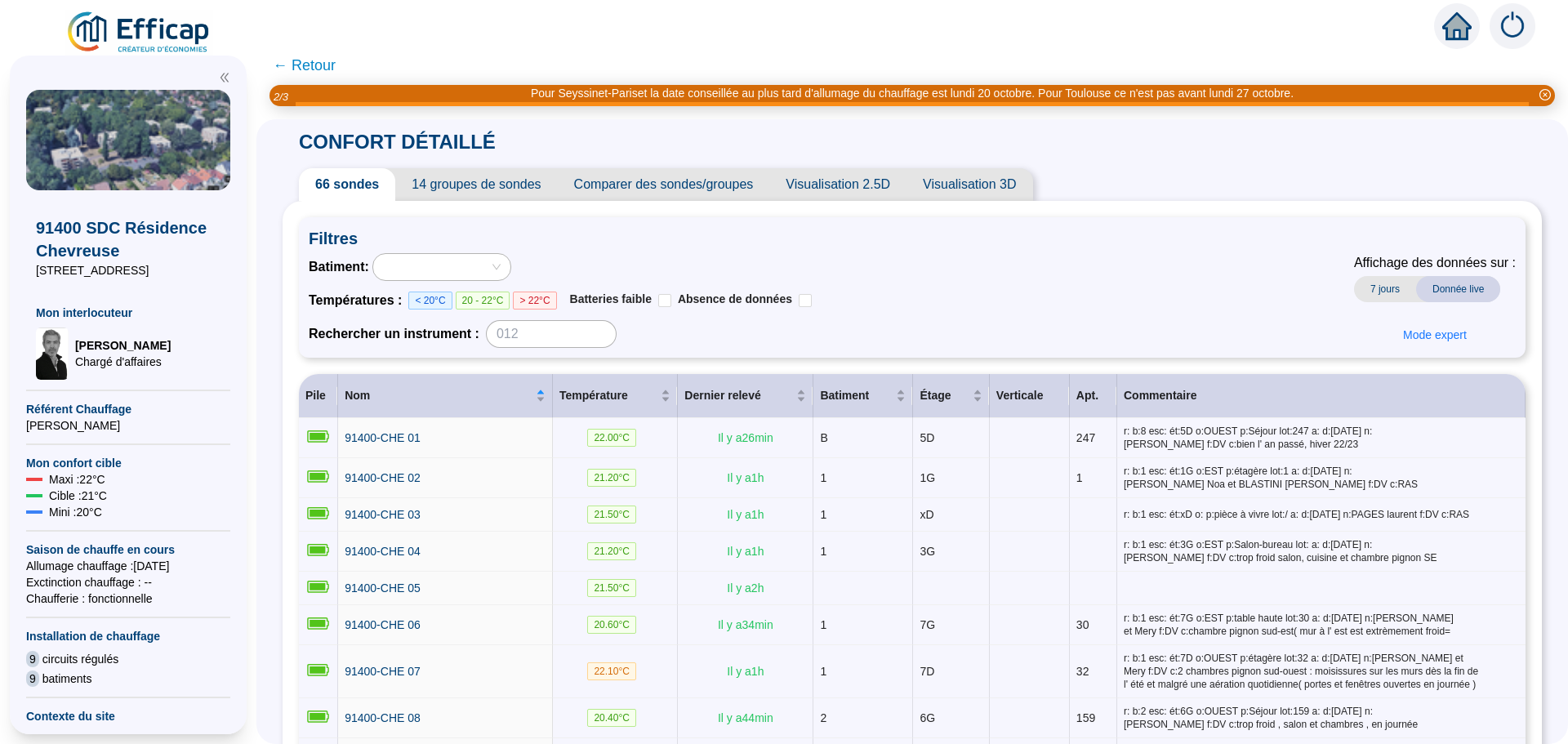
click at [303, 66] on span "← Retour" at bounding box center [304, 66] width 63 height 23
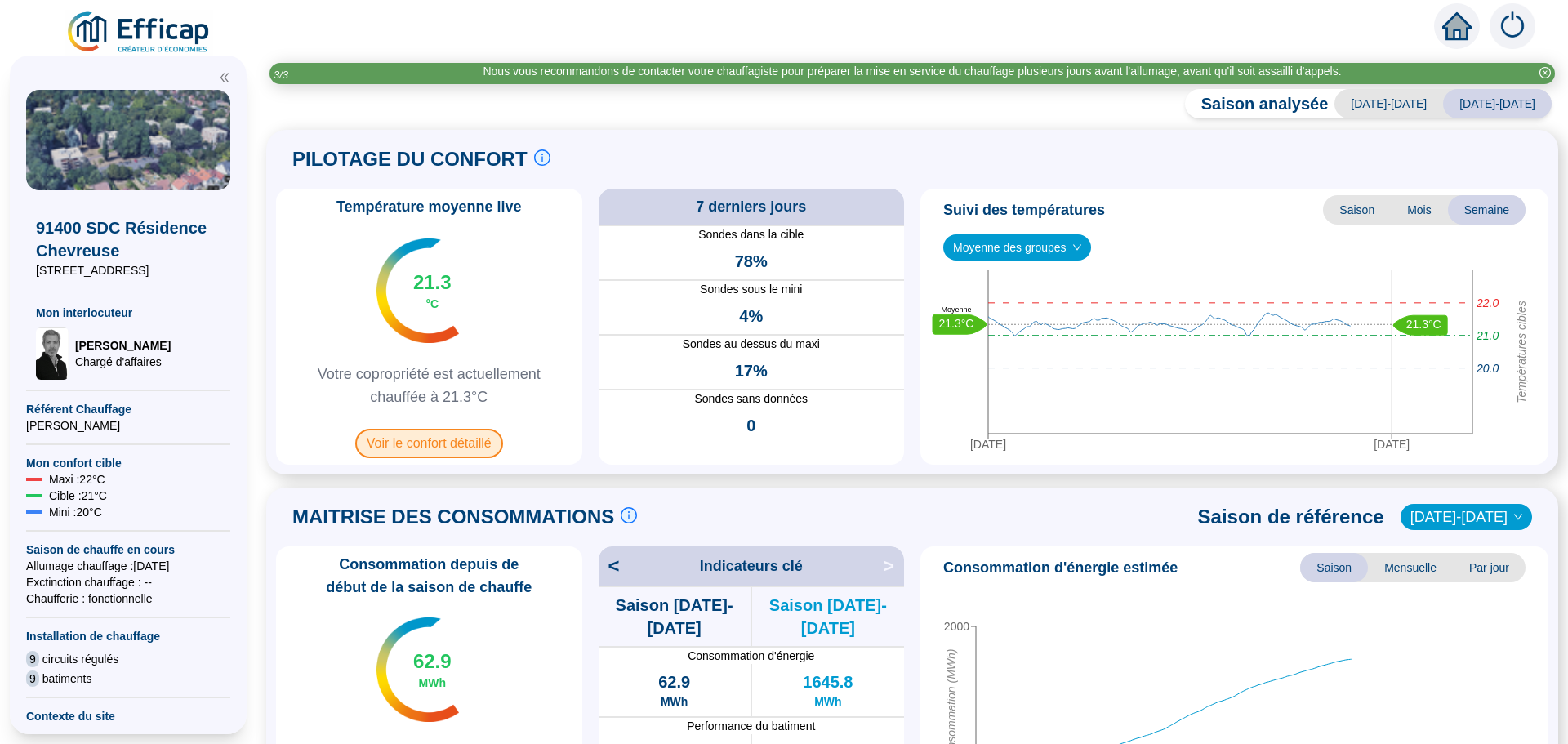
click at [447, 436] on span "Voir le confort détaillé" at bounding box center [429, 443] width 147 height 29
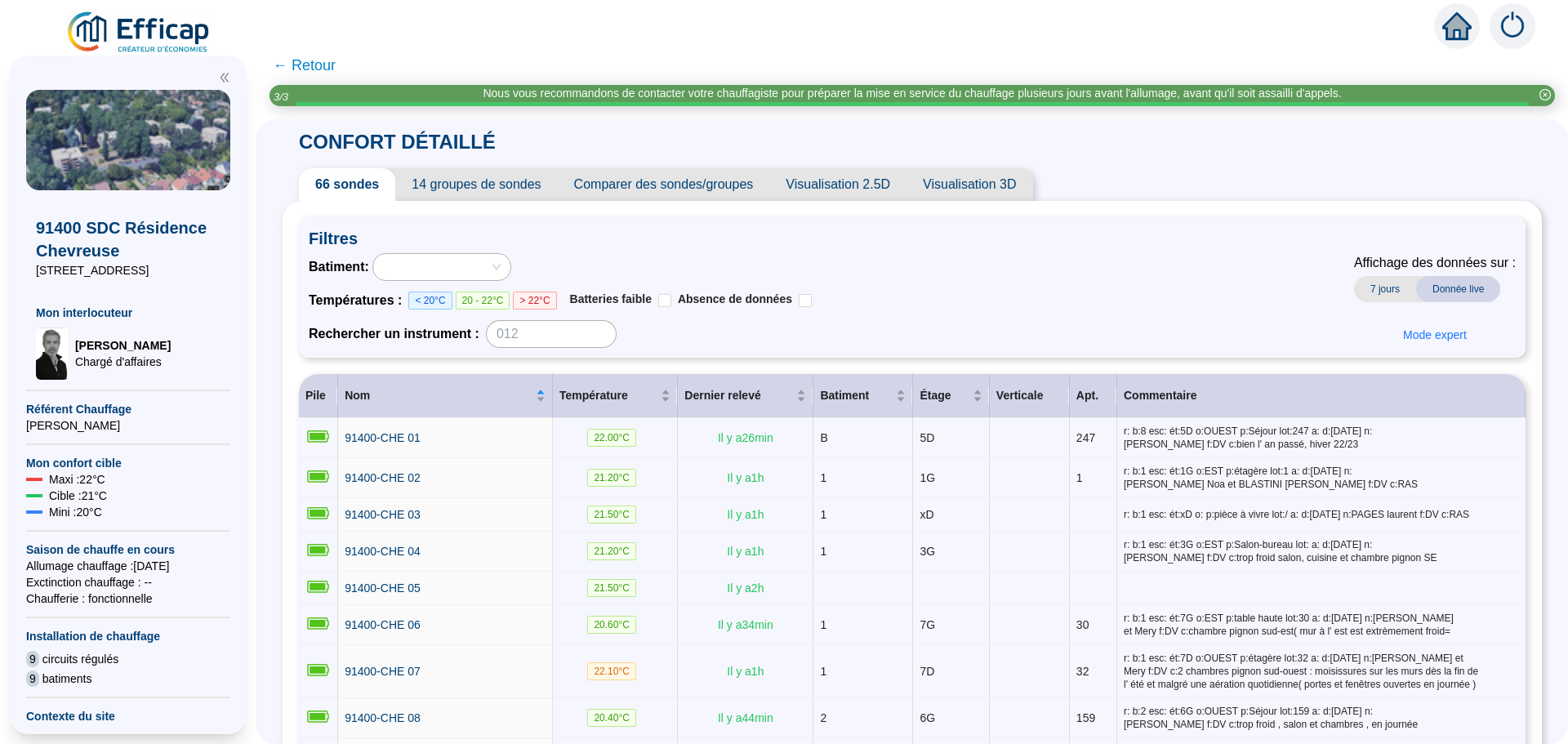
click at [672, 185] on span "Comparer des sondes/groupes" at bounding box center [664, 185] width 212 height 33
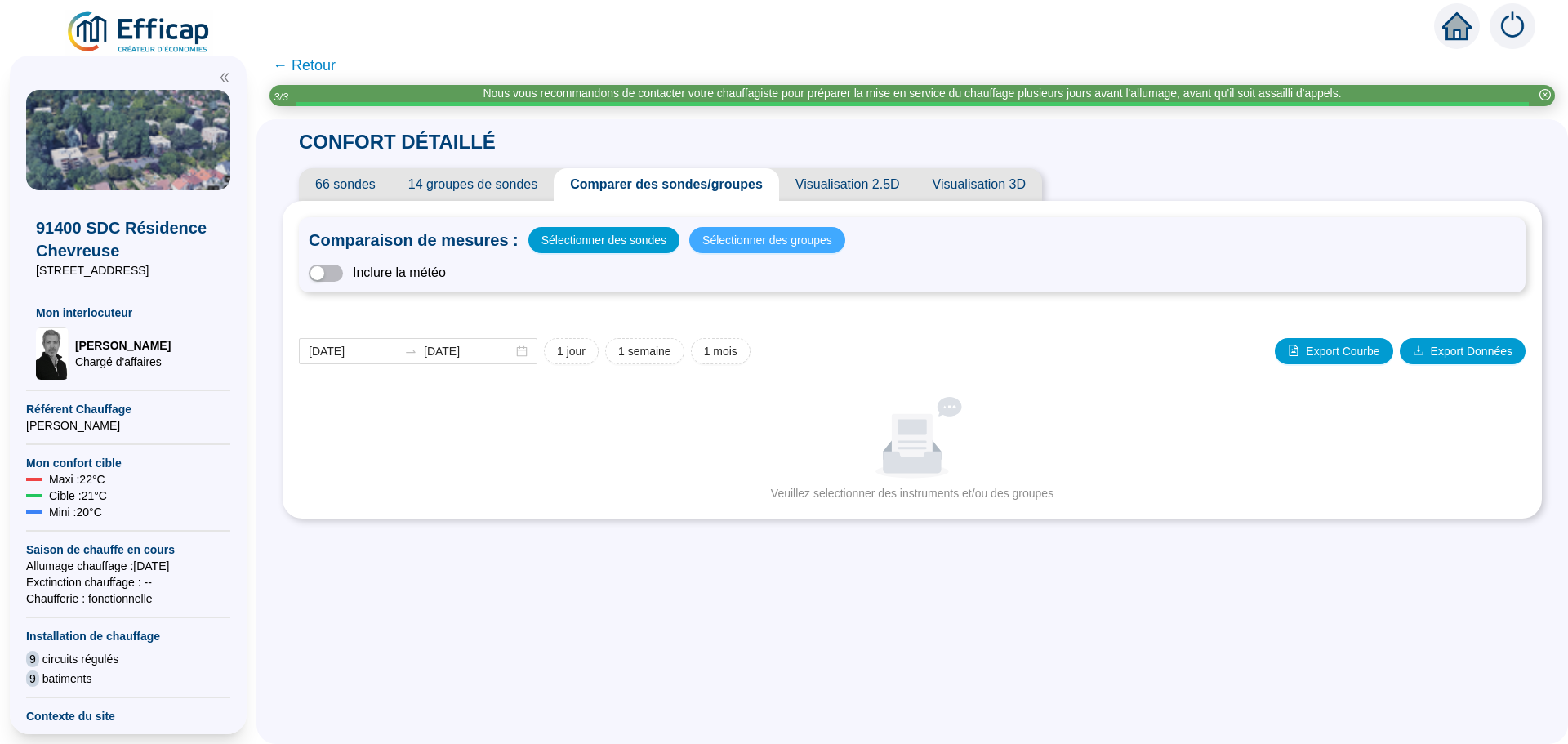
click at [784, 244] on span "Sélectionner des groupes" at bounding box center [767, 240] width 130 height 23
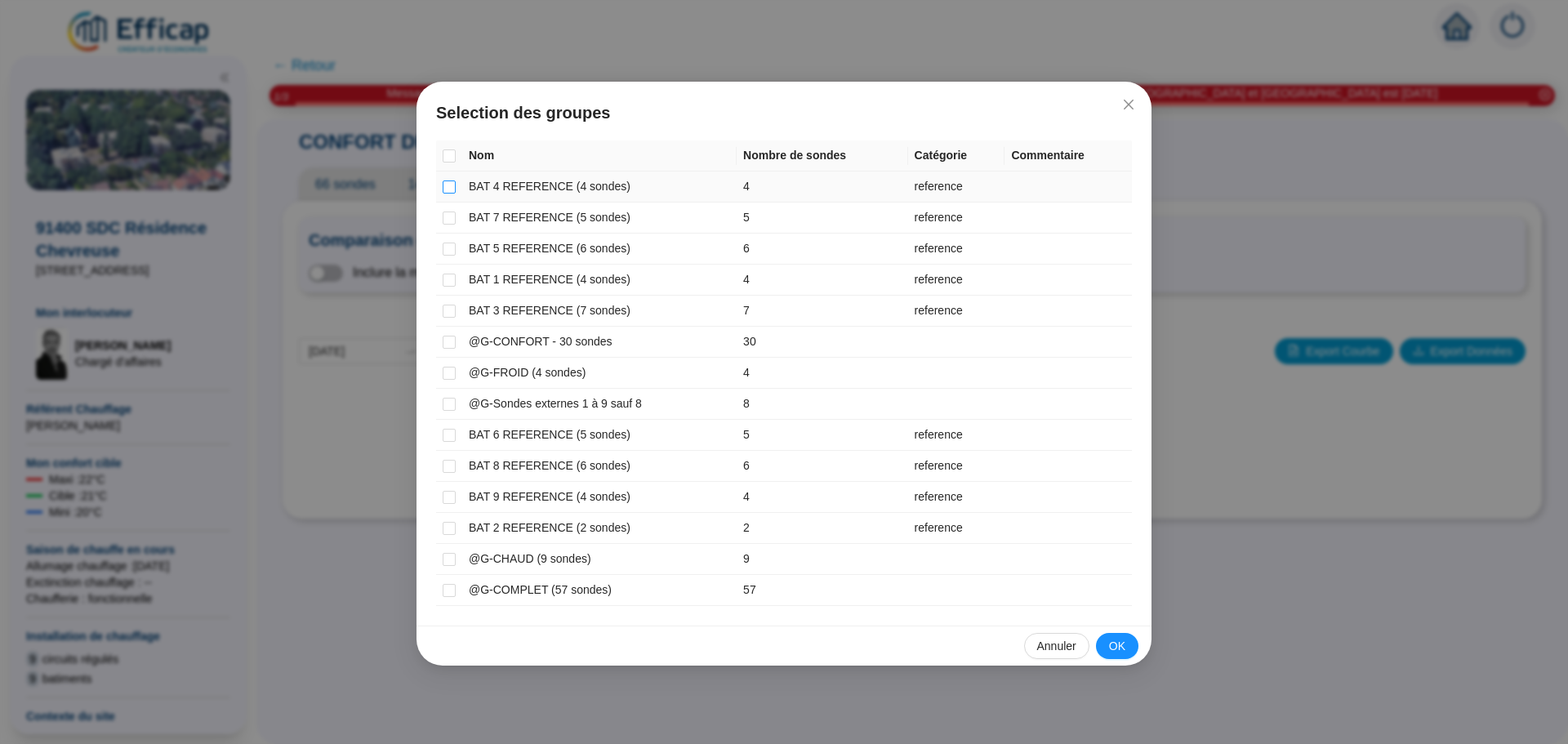
click at [452, 181] on input "checkbox" at bounding box center [449, 187] width 13 height 13
checkbox input "true"
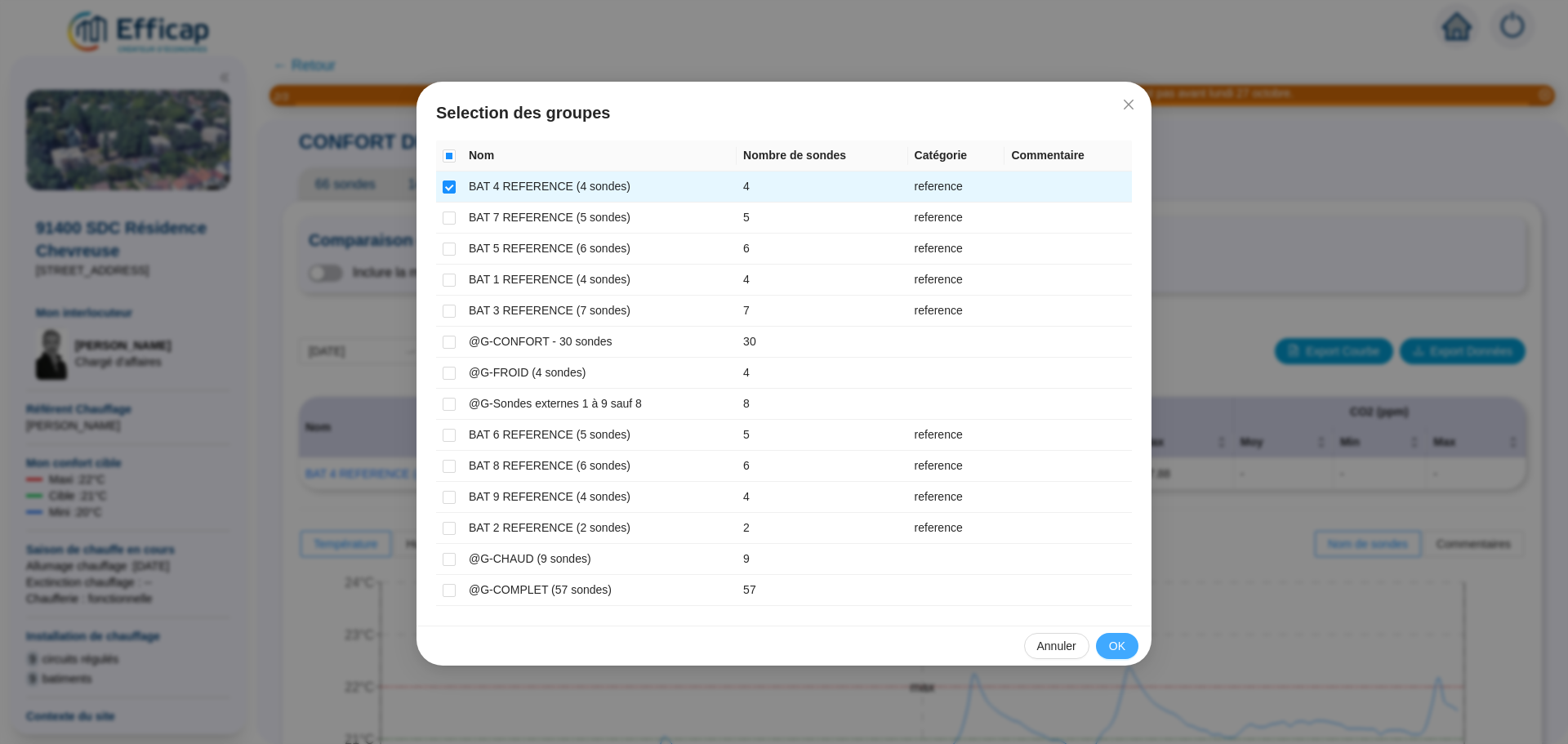
click at [1107, 638] on button "OK" at bounding box center [1117, 646] width 42 height 26
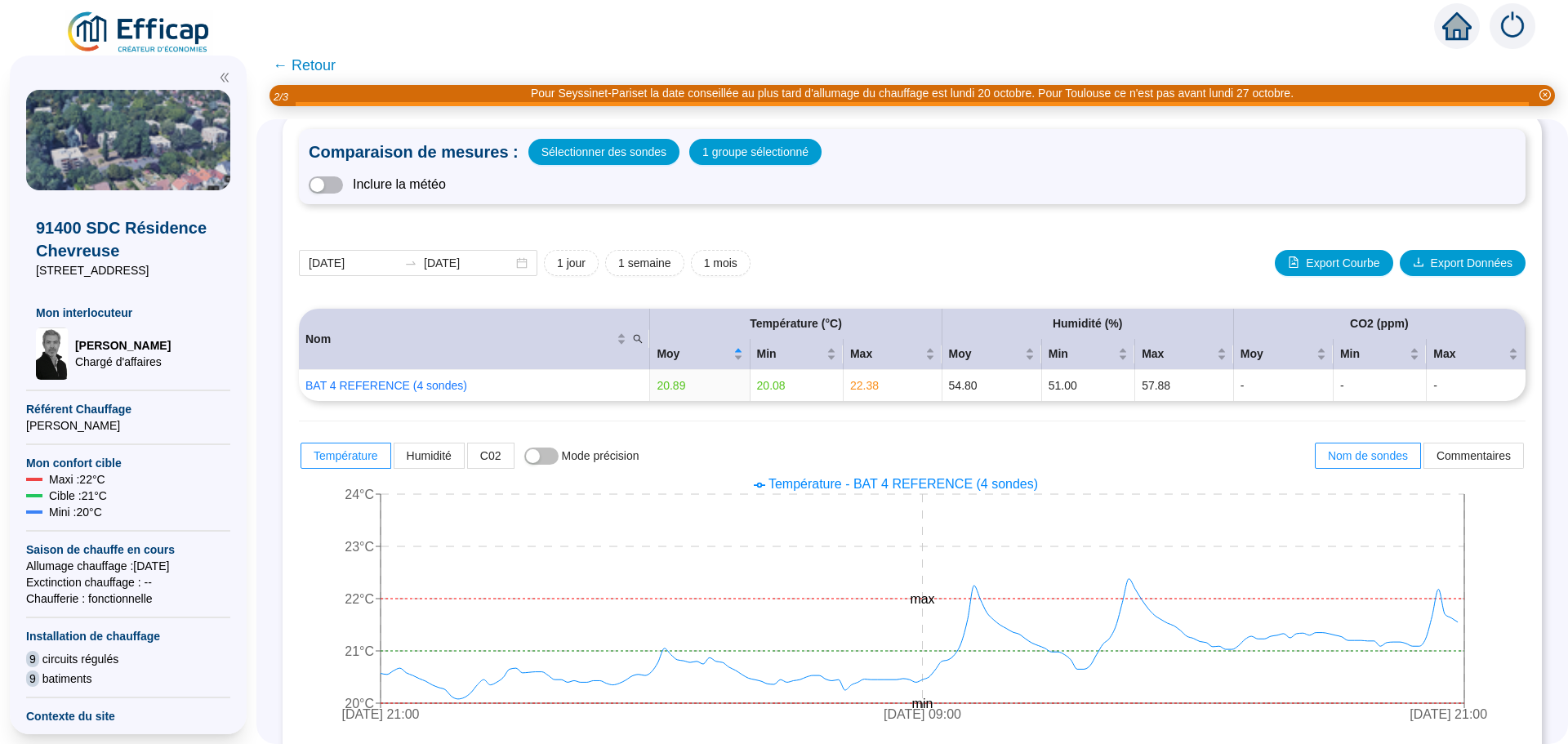
scroll to position [82, 0]
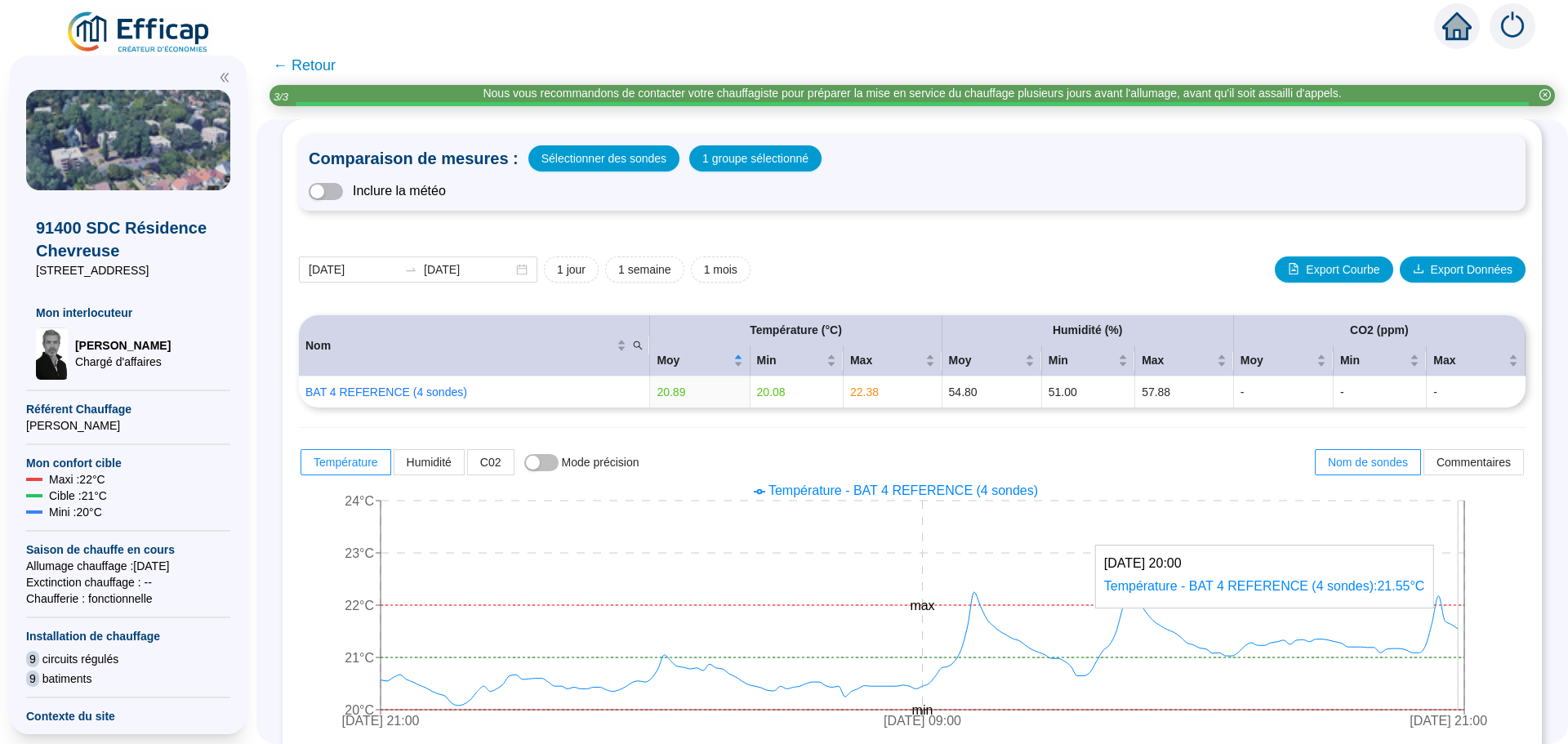
click at [1467, 650] on icon "[DATE] 21:00 [DATE] 09:00 [DATE] 21:00 20°C 21°C 22°C 23°C 24°C min max" at bounding box center [899, 607] width 1202 height 261
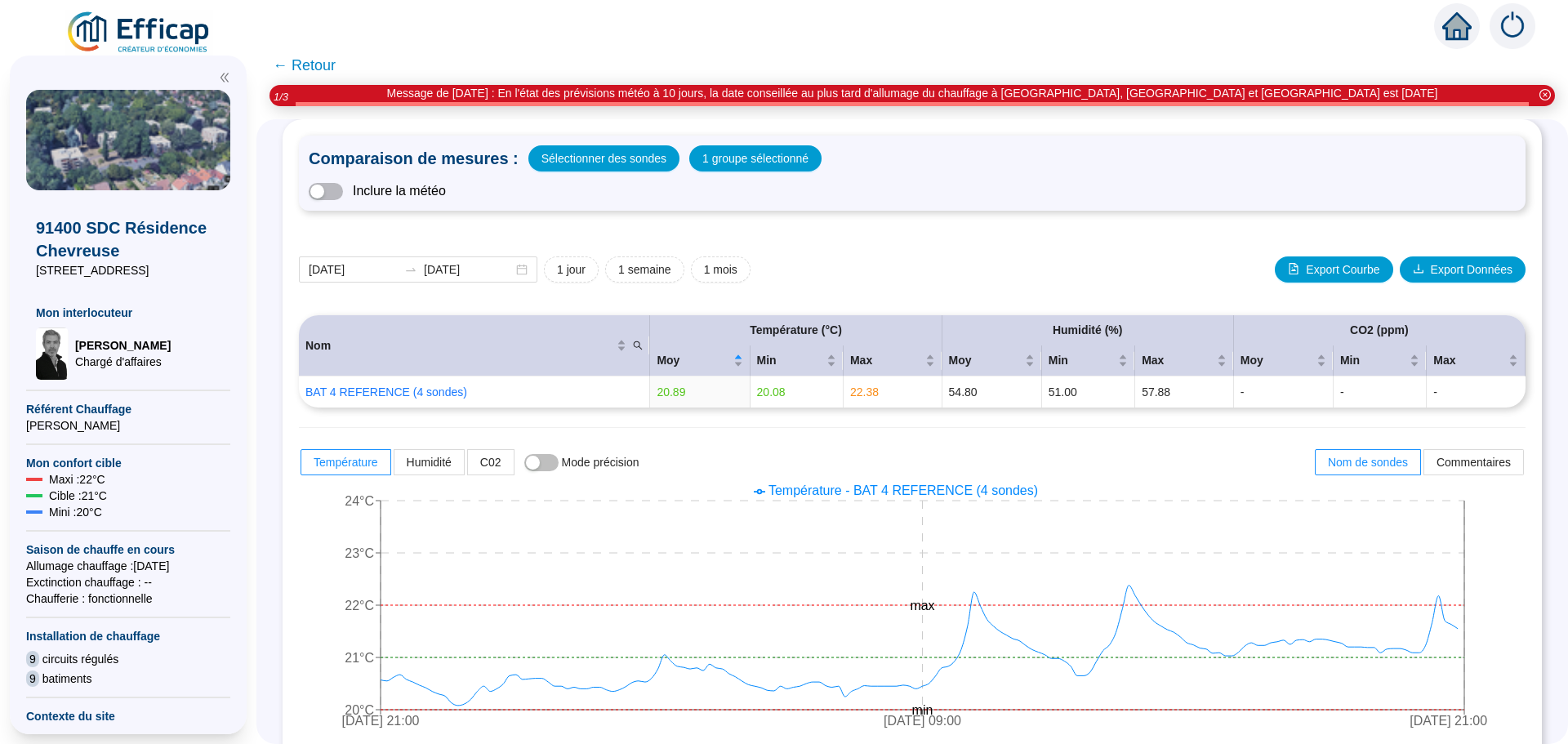
click at [335, 69] on span "← Retour" at bounding box center [304, 66] width 63 height 23
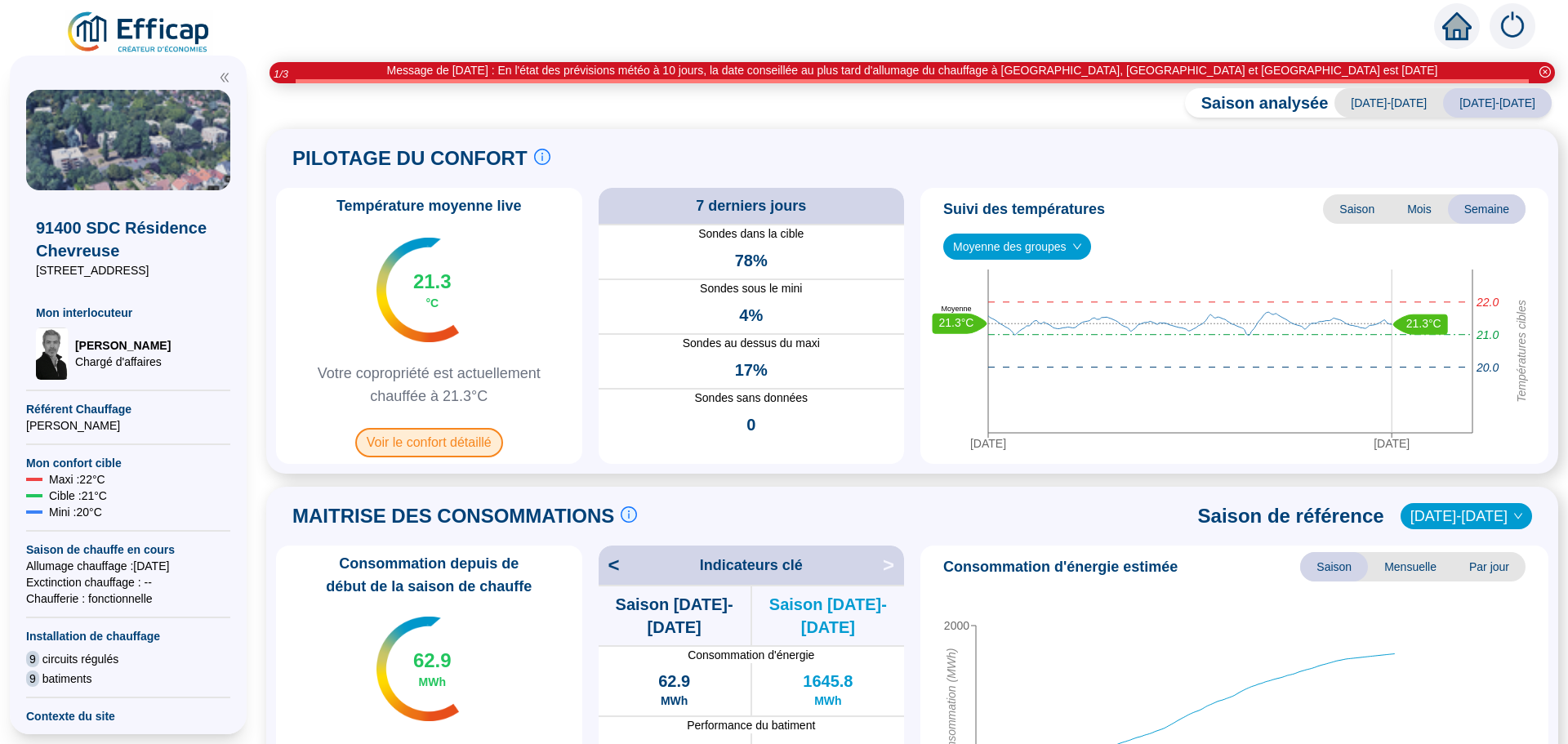
click at [477, 438] on span "Voir le confort détaillé" at bounding box center [429, 442] width 147 height 29
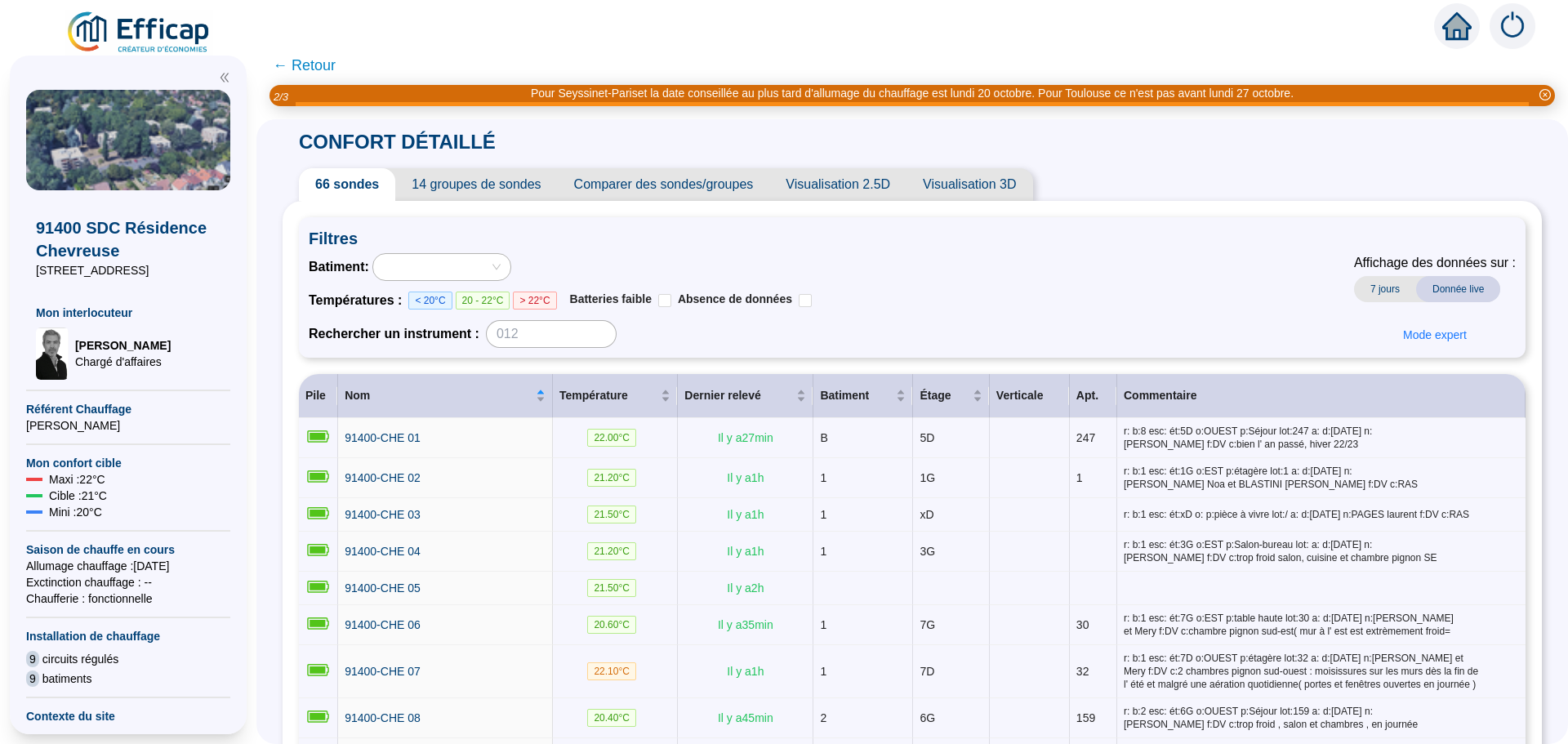
click at [671, 193] on span "Comparer des sondes/groupes" at bounding box center [664, 185] width 212 height 33
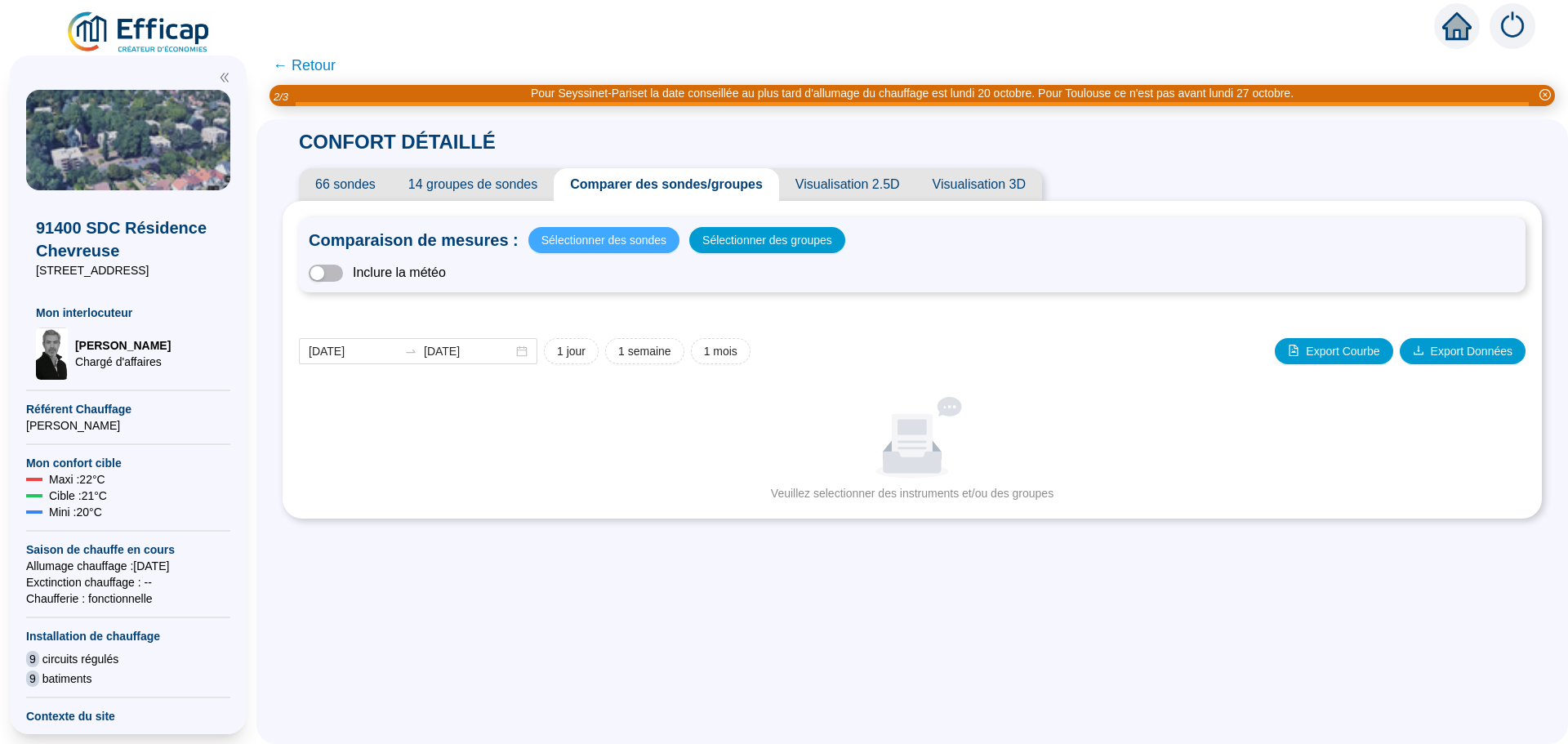
click at [621, 249] on span "Sélectionner des sondes" at bounding box center [604, 240] width 125 height 23
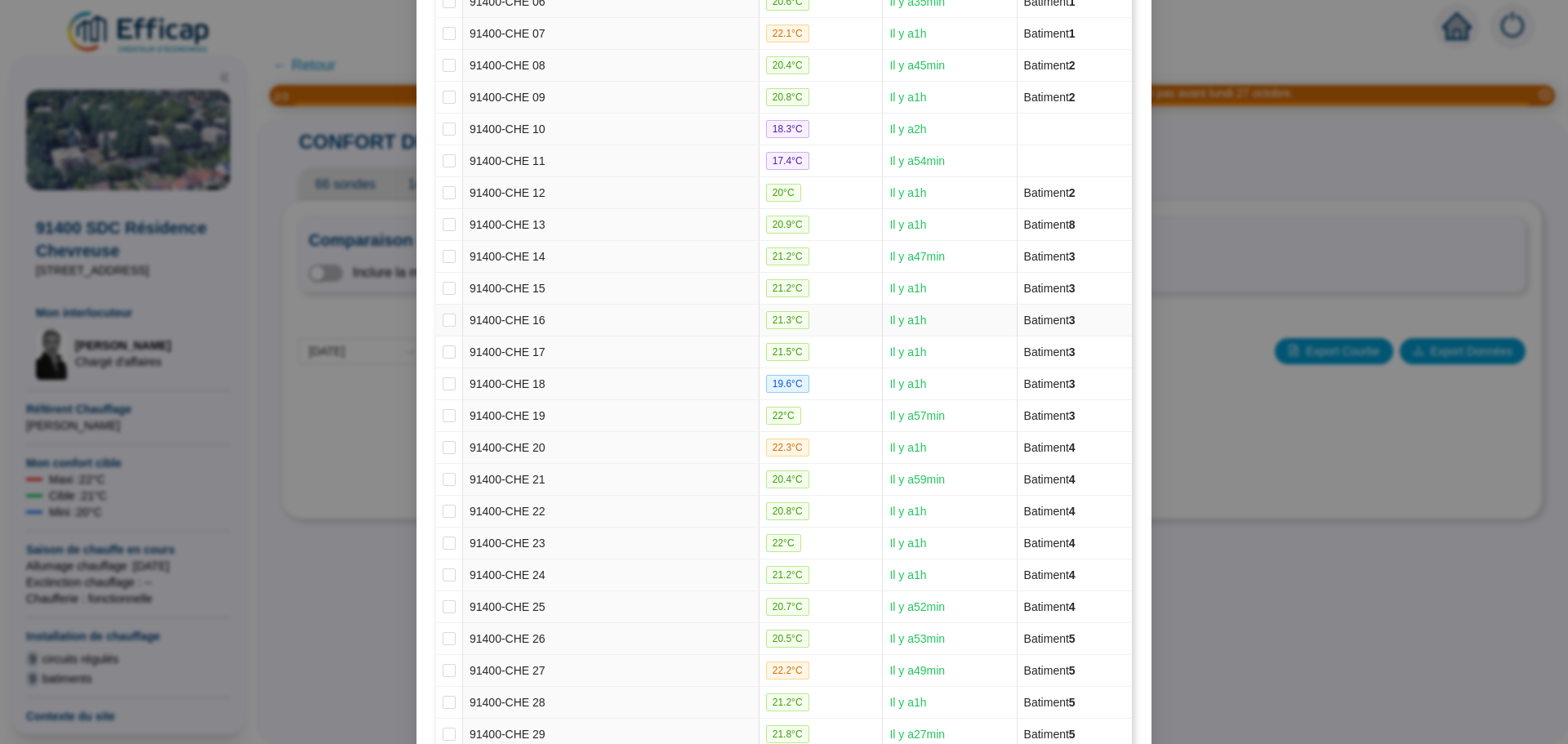
scroll to position [571, 0]
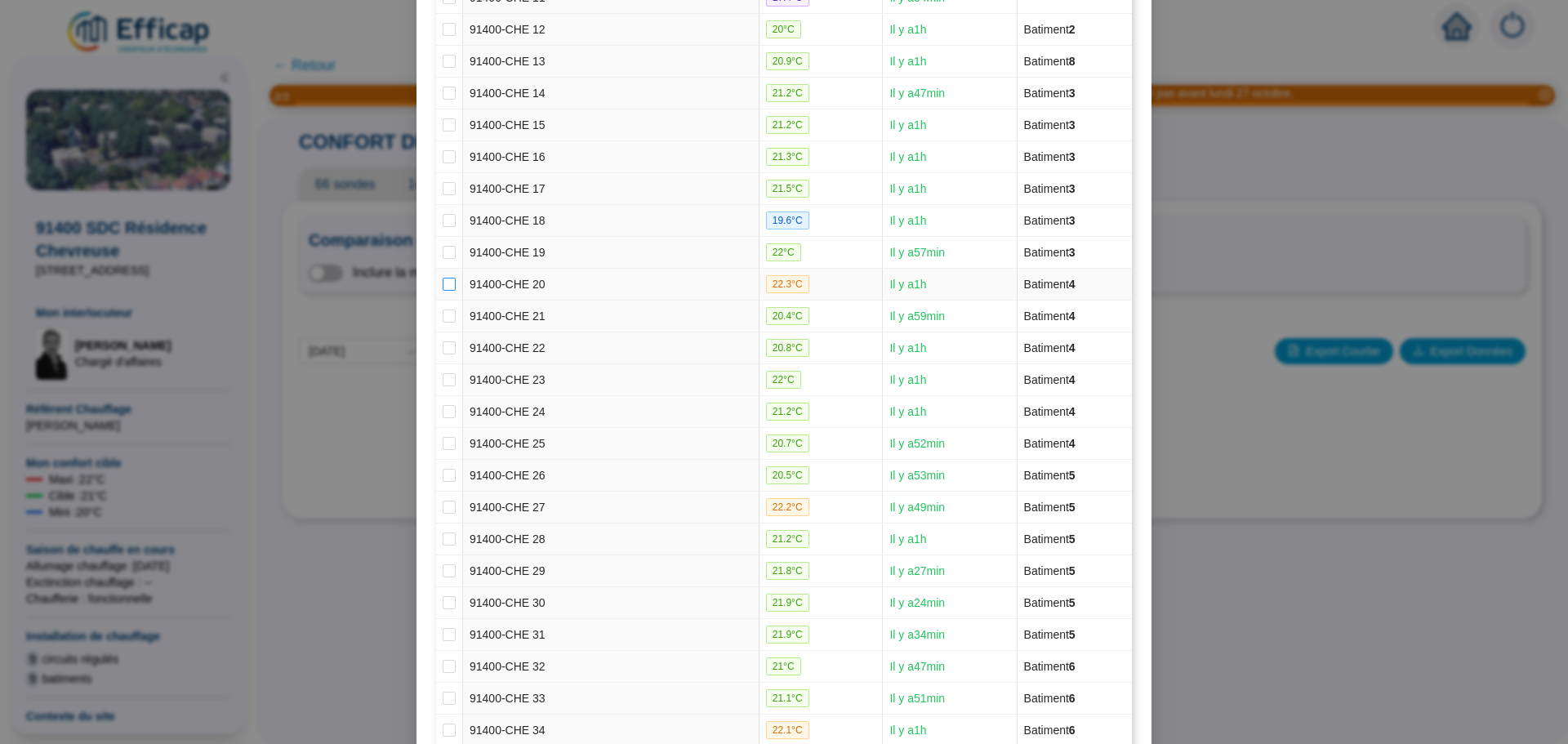
click at [446, 281] on input "checkbox" at bounding box center [449, 284] width 13 height 13
checkbox input "true"
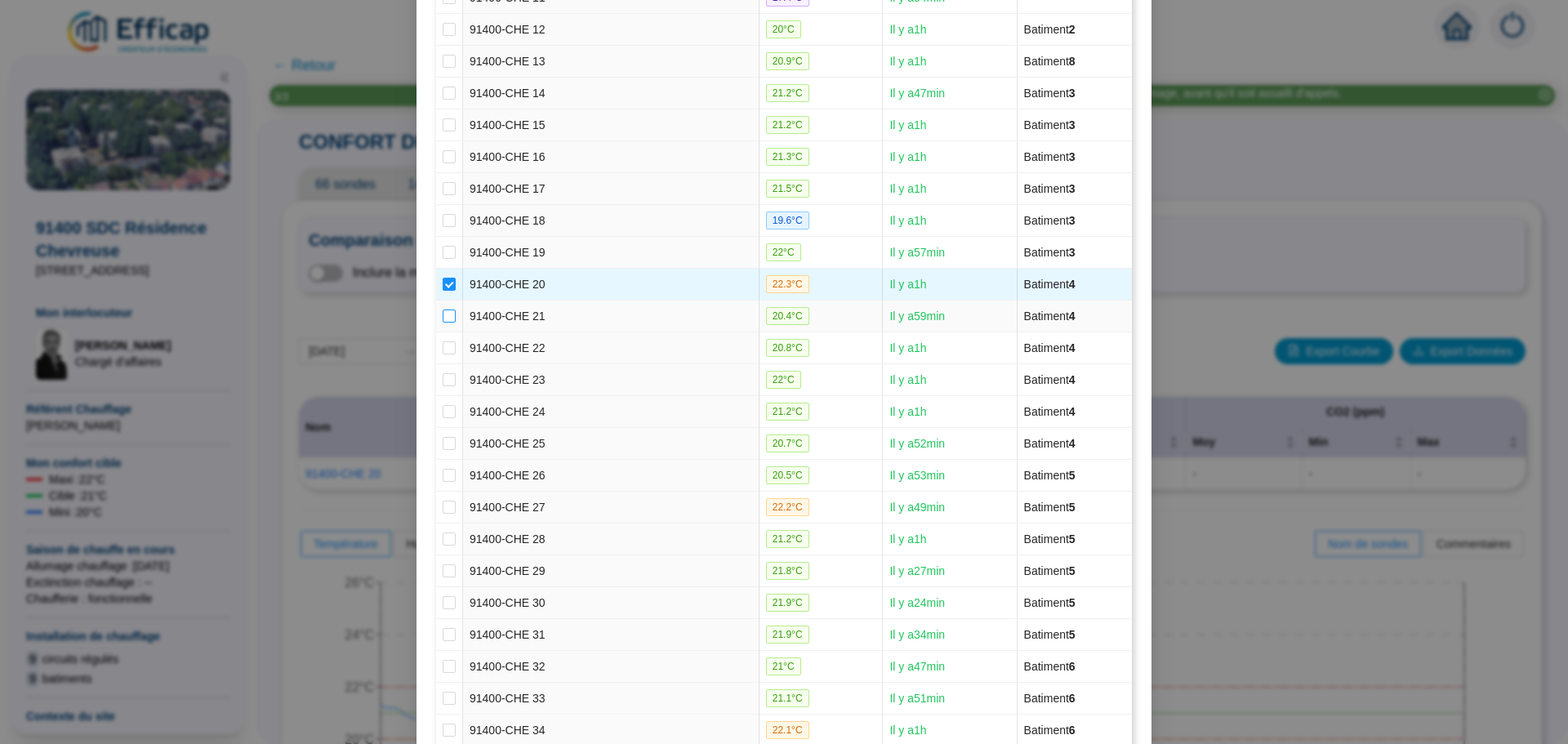
click at [447, 314] on input "checkbox" at bounding box center [449, 316] width 13 height 13
checkbox input "true"
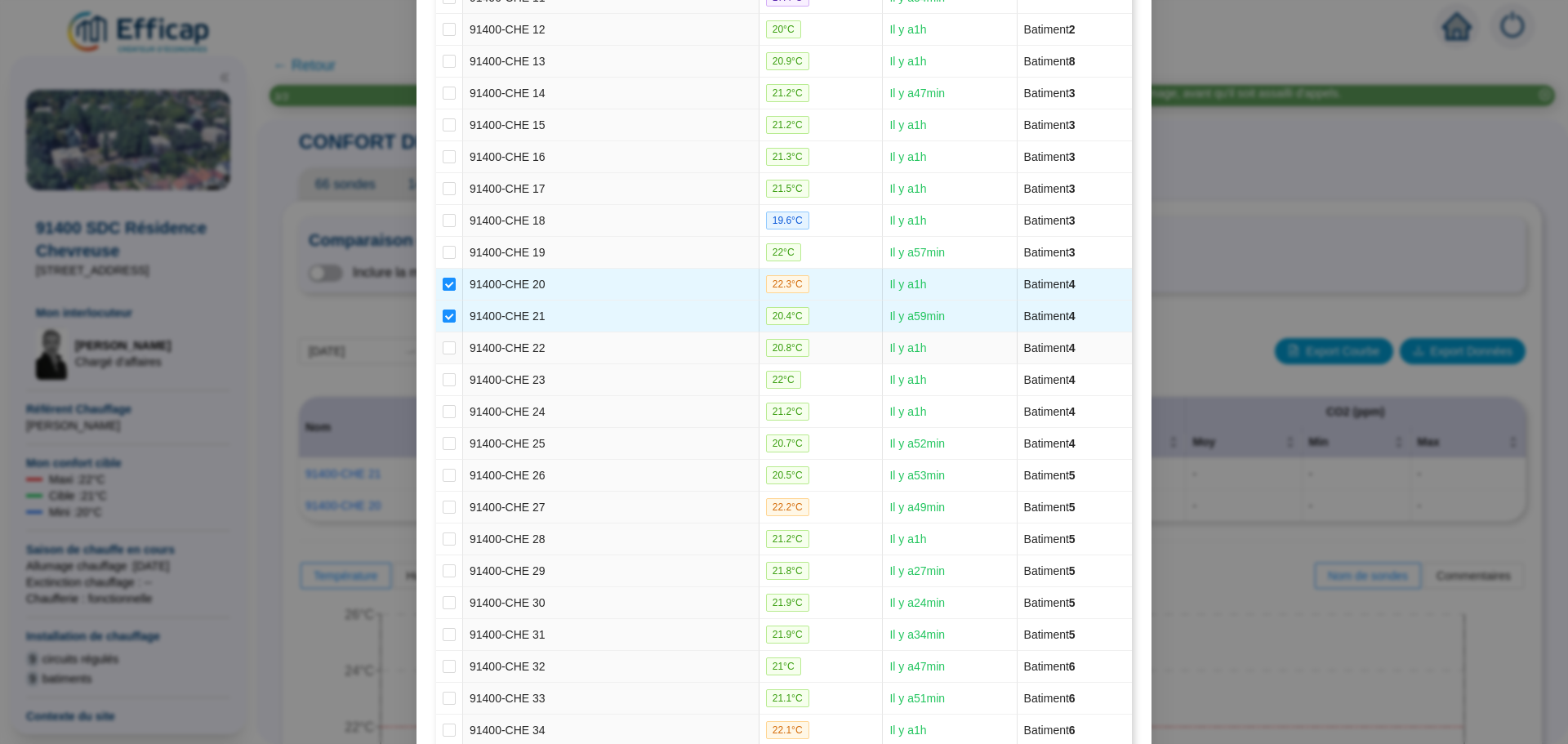
click at [452, 352] on td at bounding box center [449, 348] width 27 height 32
click at [442, 350] on input "checkbox" at bounding box center [449, 348] width 13 height 13
checkbox input "true"
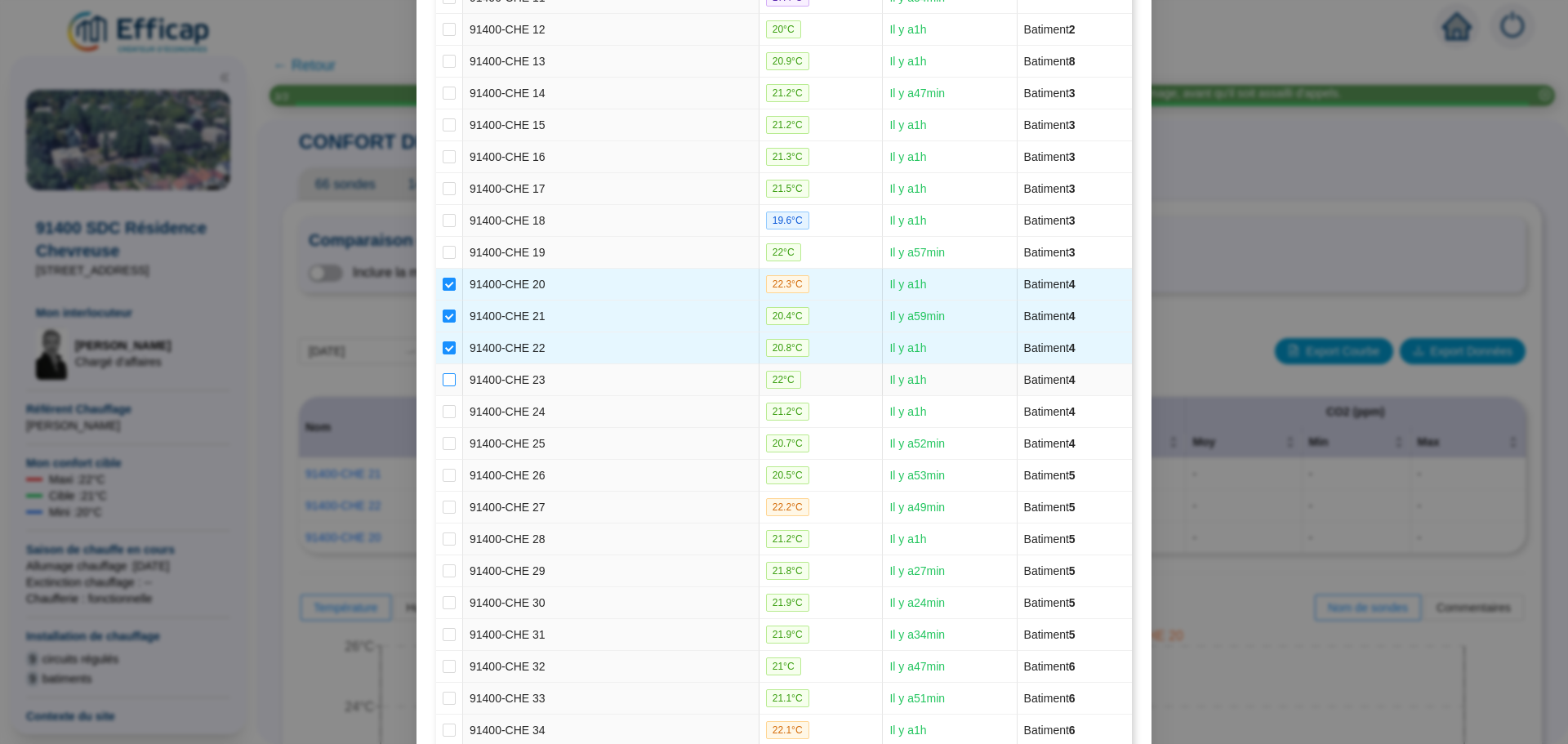
click at [442, 378] on input "checkbox" at bounding box center [449, 380] width 13 height 13
checkbox input "true"
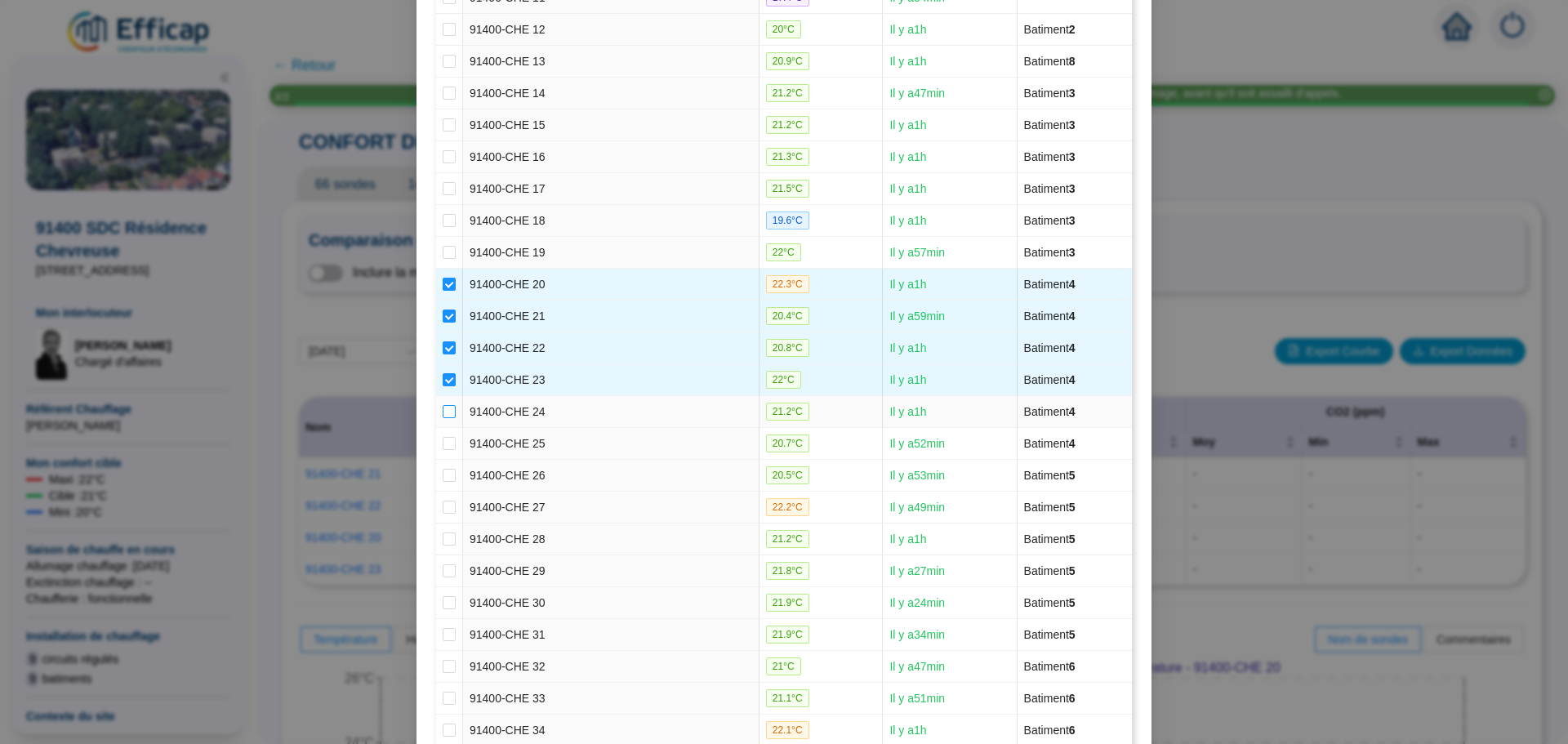
click at [442, 410] on input "checkbox" at bounding box center [449, 412] width 13 height 13
checkbox input "true"
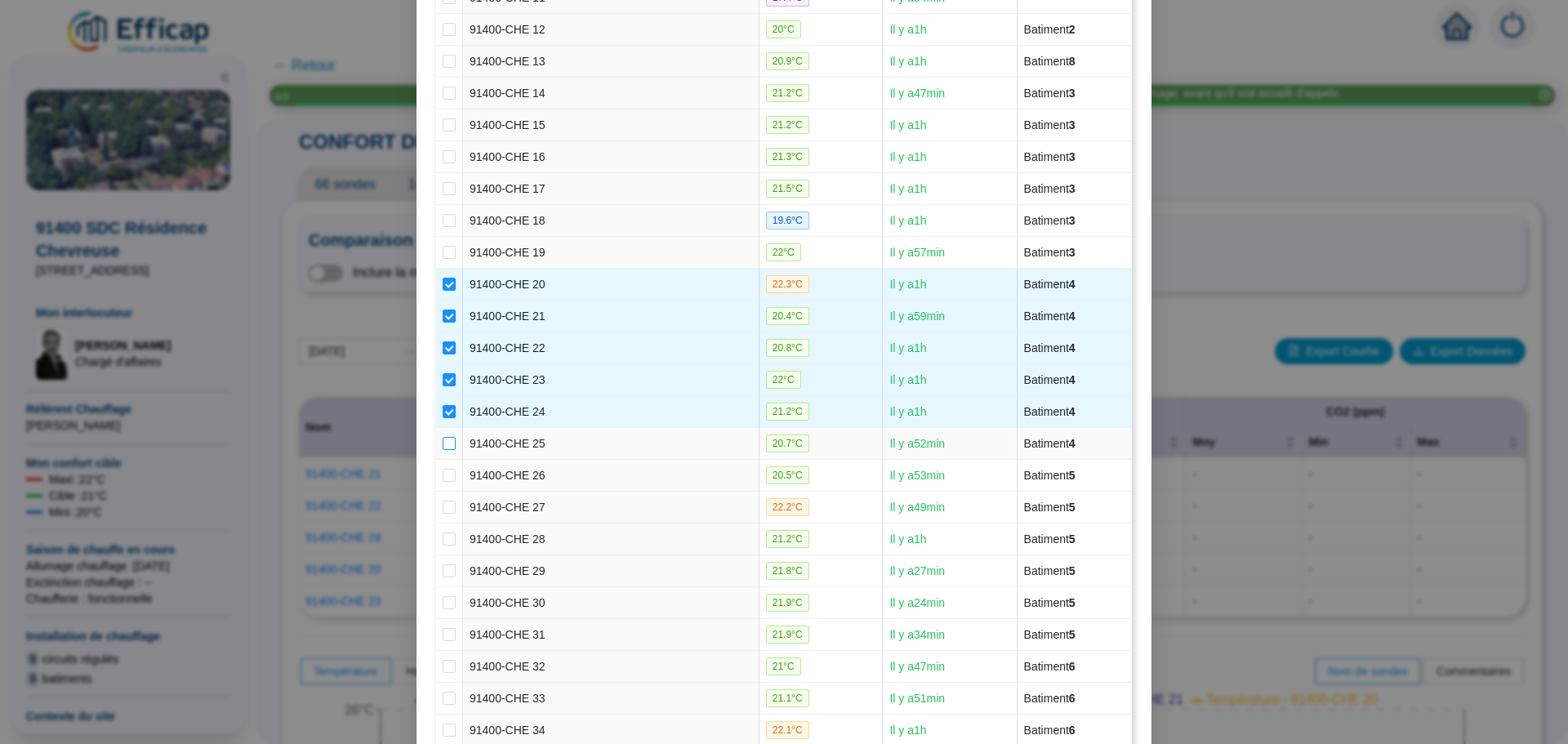
click at [442, 440] on input "checkbox" at bounding box center [449, 443] width 13 height 13
checkbox input "true"
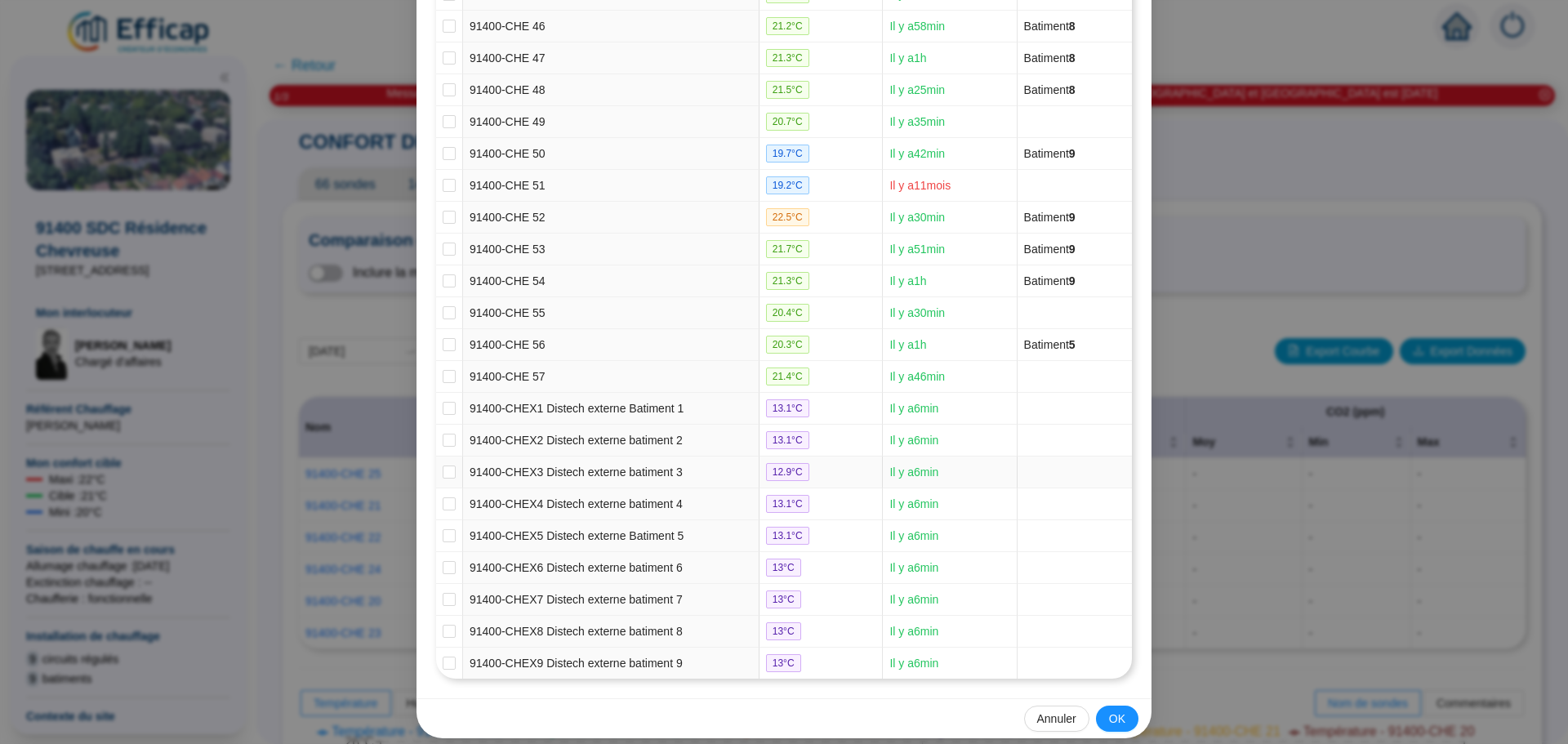
scroll to position [1671, 0]
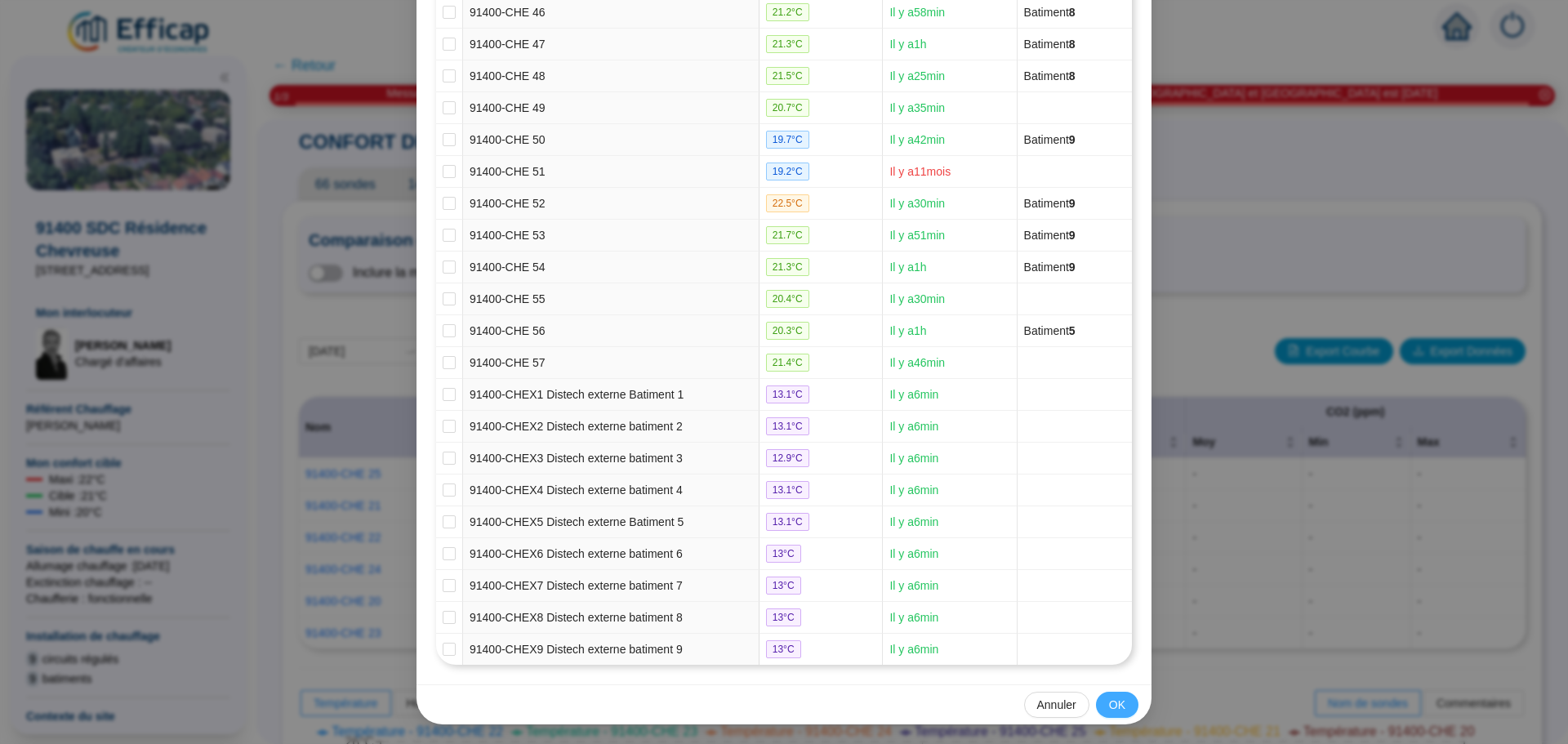
click at [1113, 706] on span "OK" at bounding box center [1116, 705] width 16 height 17
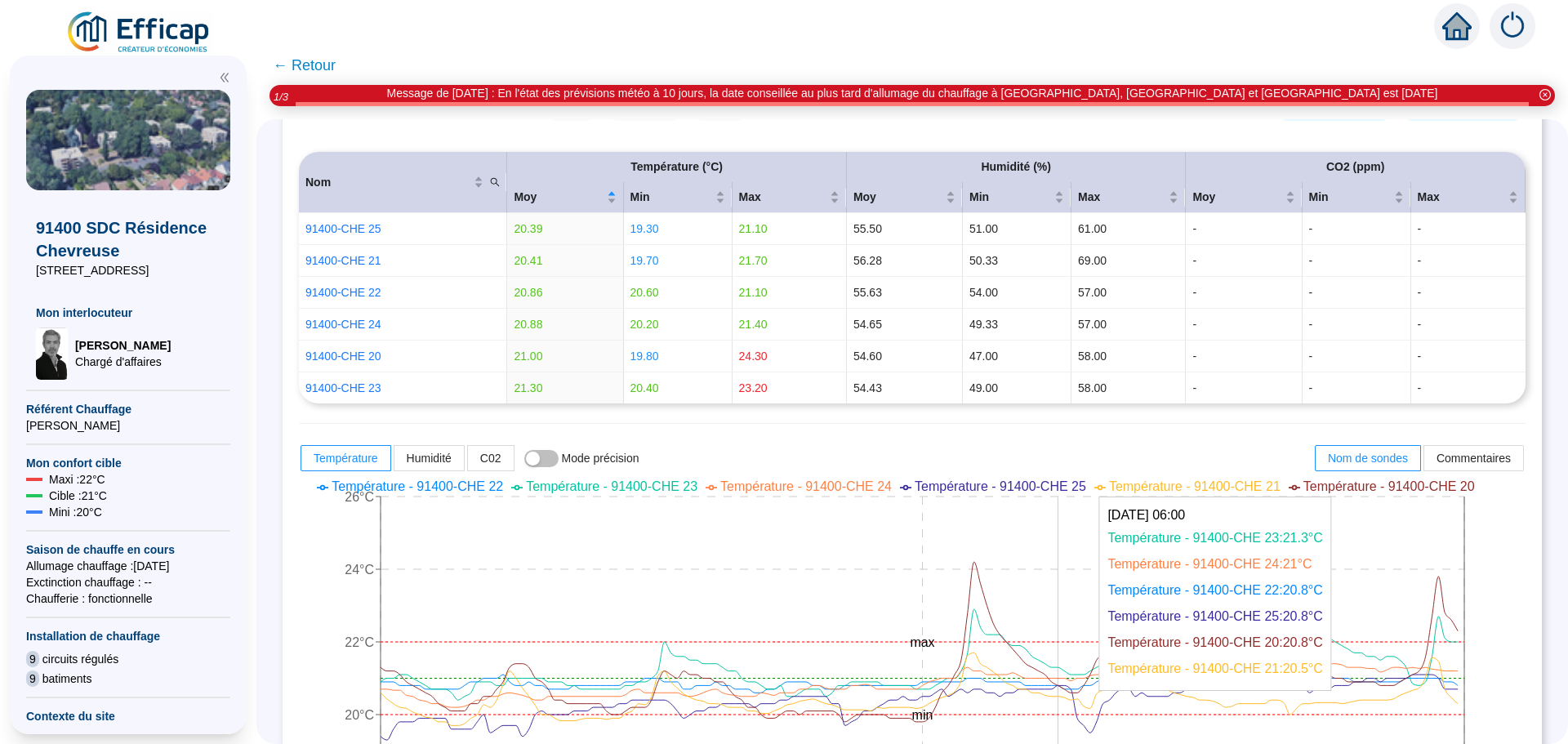
scroll to position [327, 0]
